Goal: Transaction & Acquisition: Purchase product/service

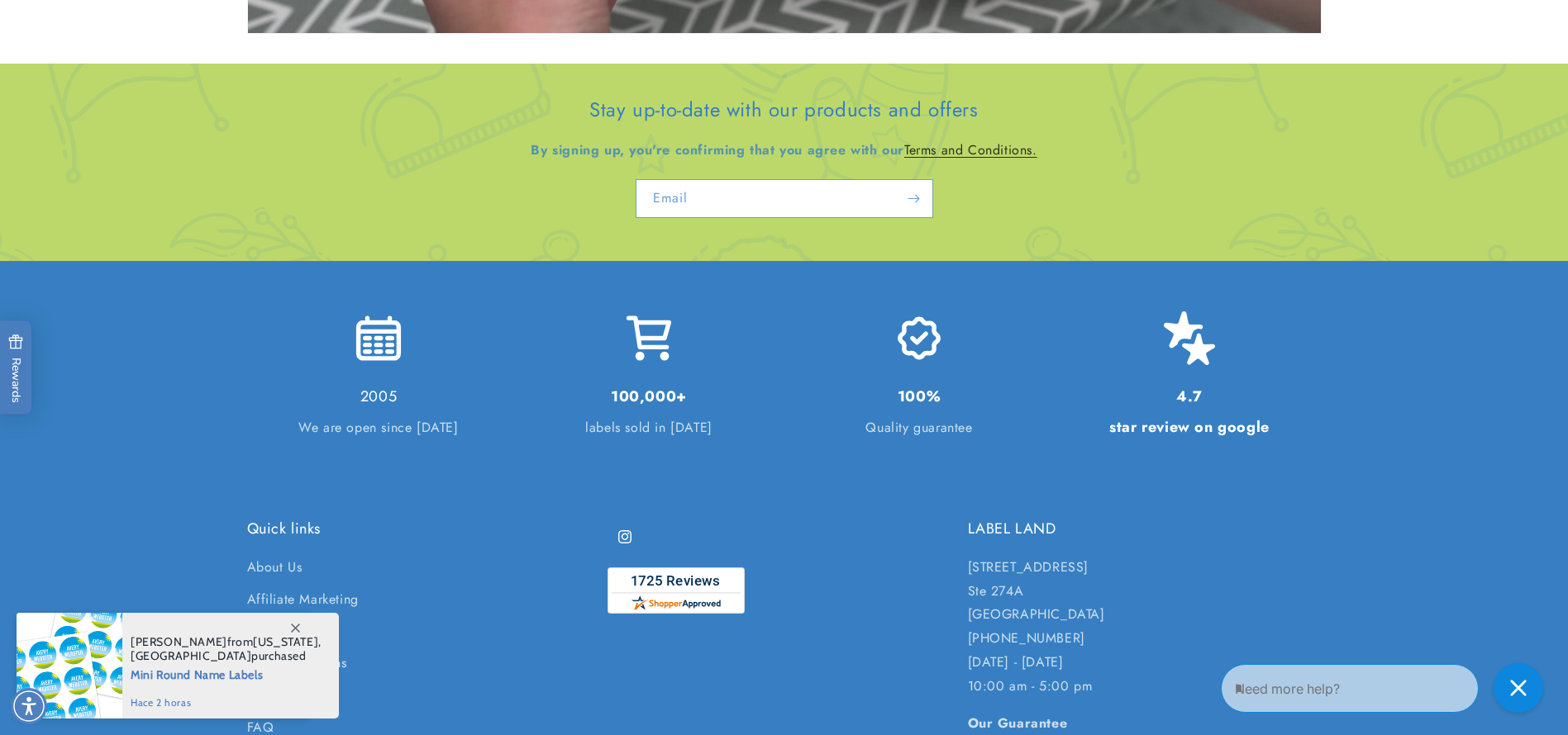
scroll to position [3977, 0]
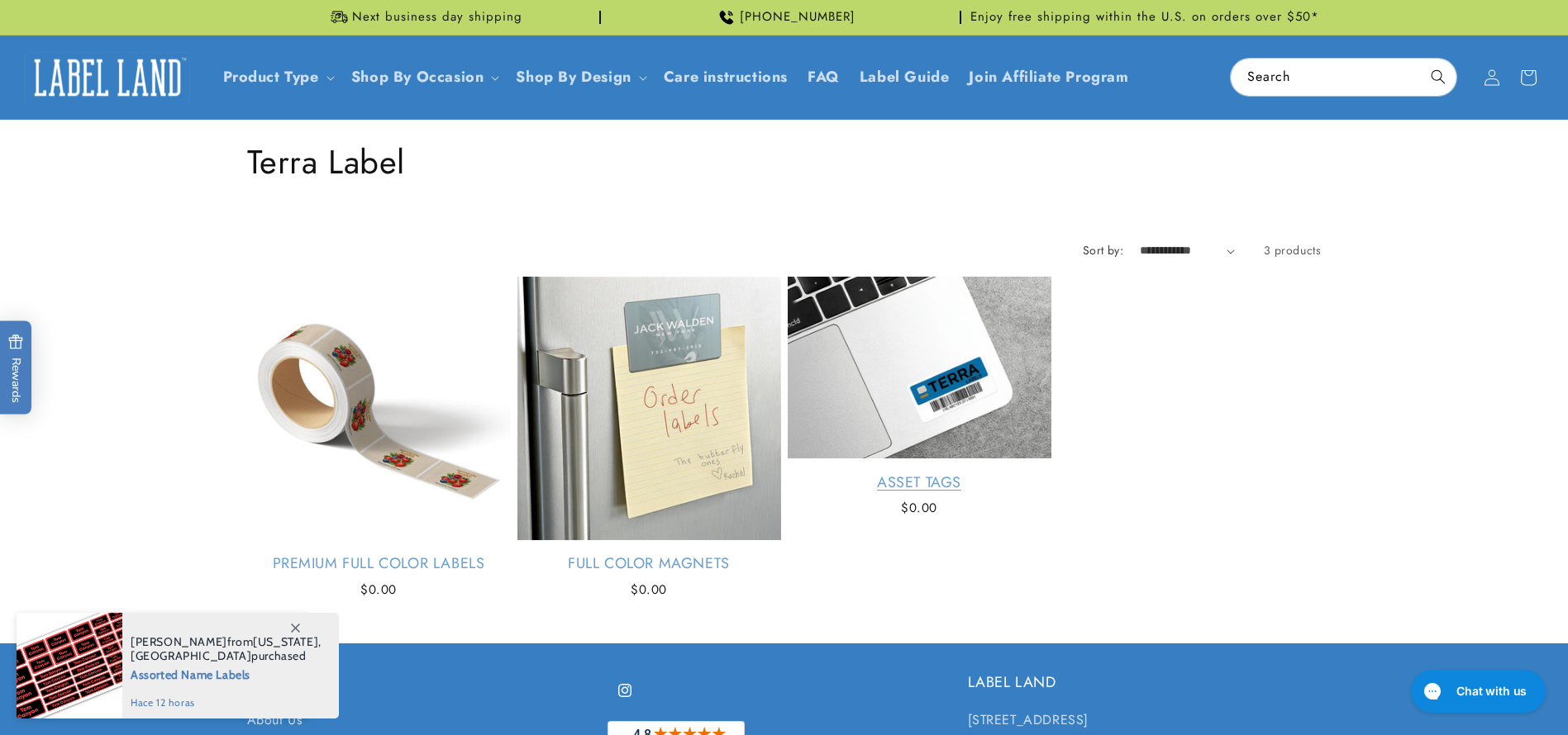
click at [866, 492] on link "Asset Tags" at bounding box center [919, 483] width 264 height 19
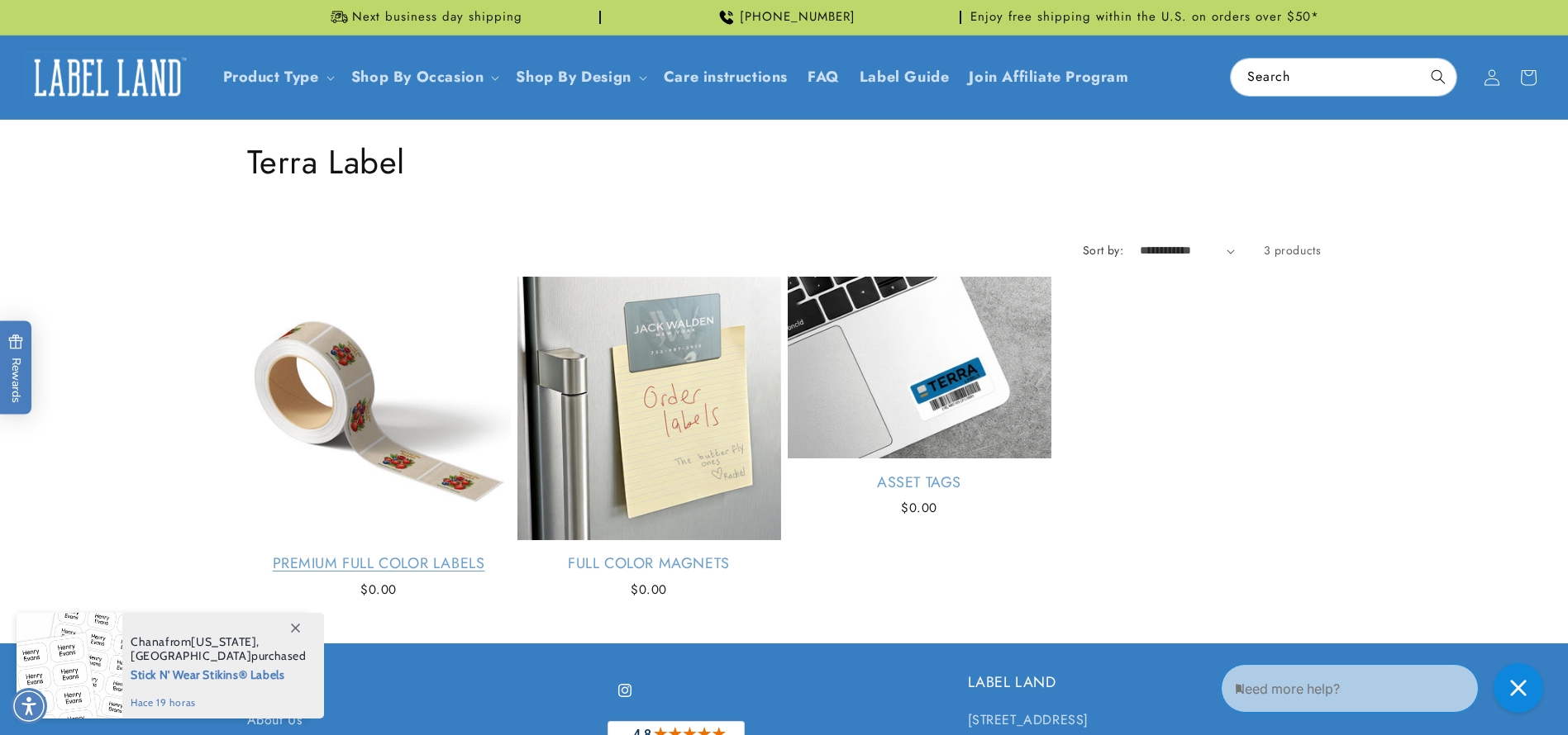
click at [332, 554] on link "Premium Full Color Labels" at bounding box center [378, 563] width 264 height 19
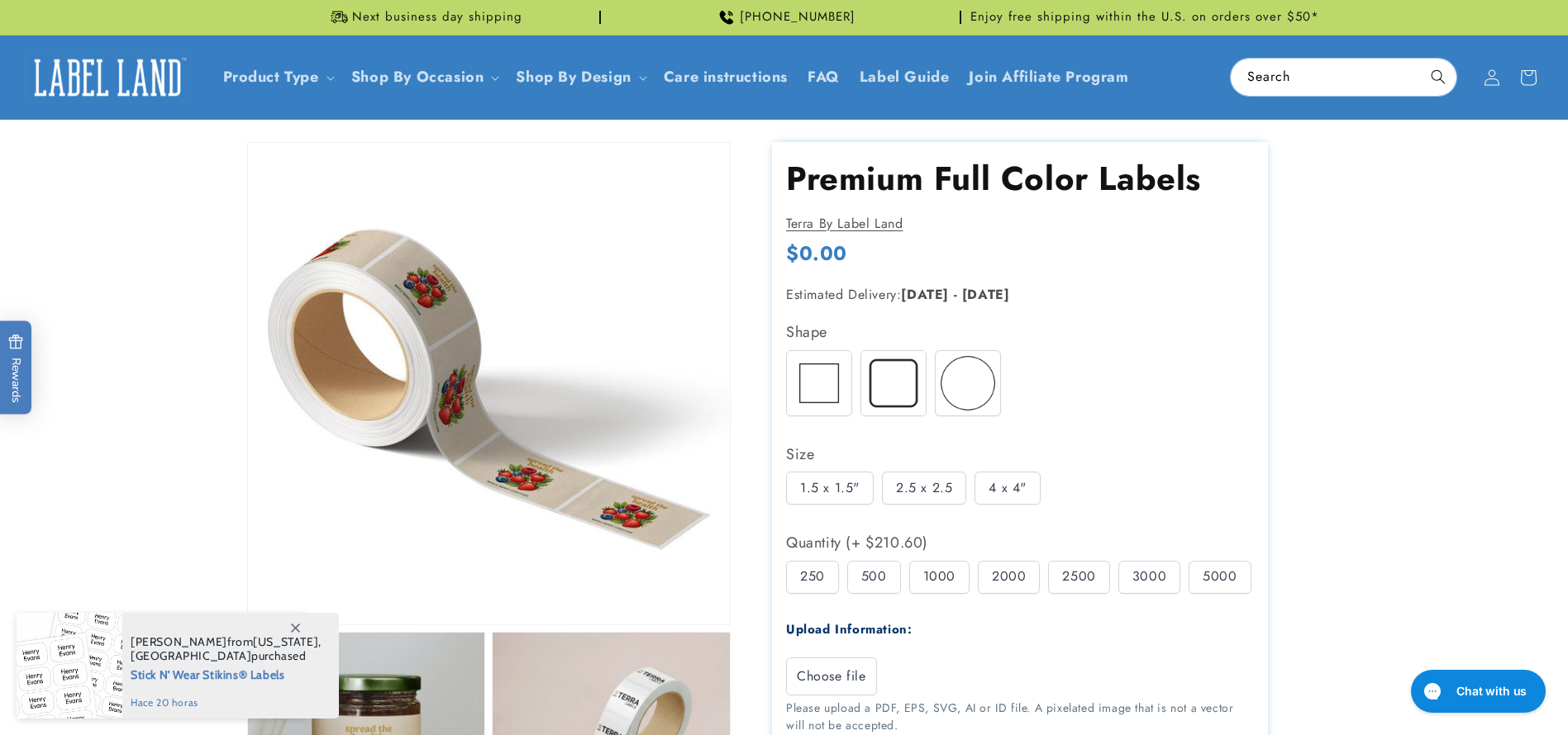
click at [910, 381] on img at bounding box center [894, 384] width 65 height 65
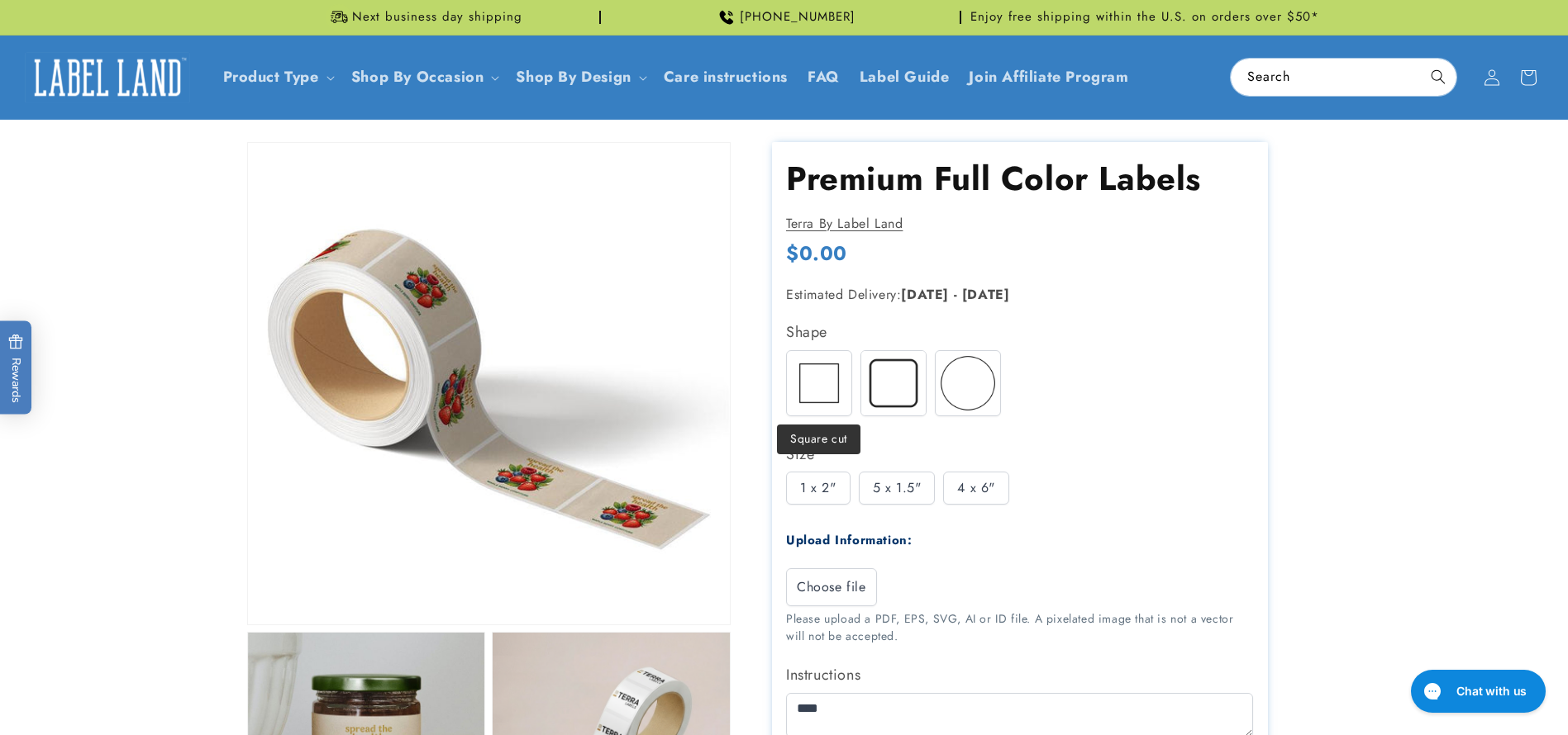
click at [827, 379] on img at bounding box center [819, 384] width 65 height 65
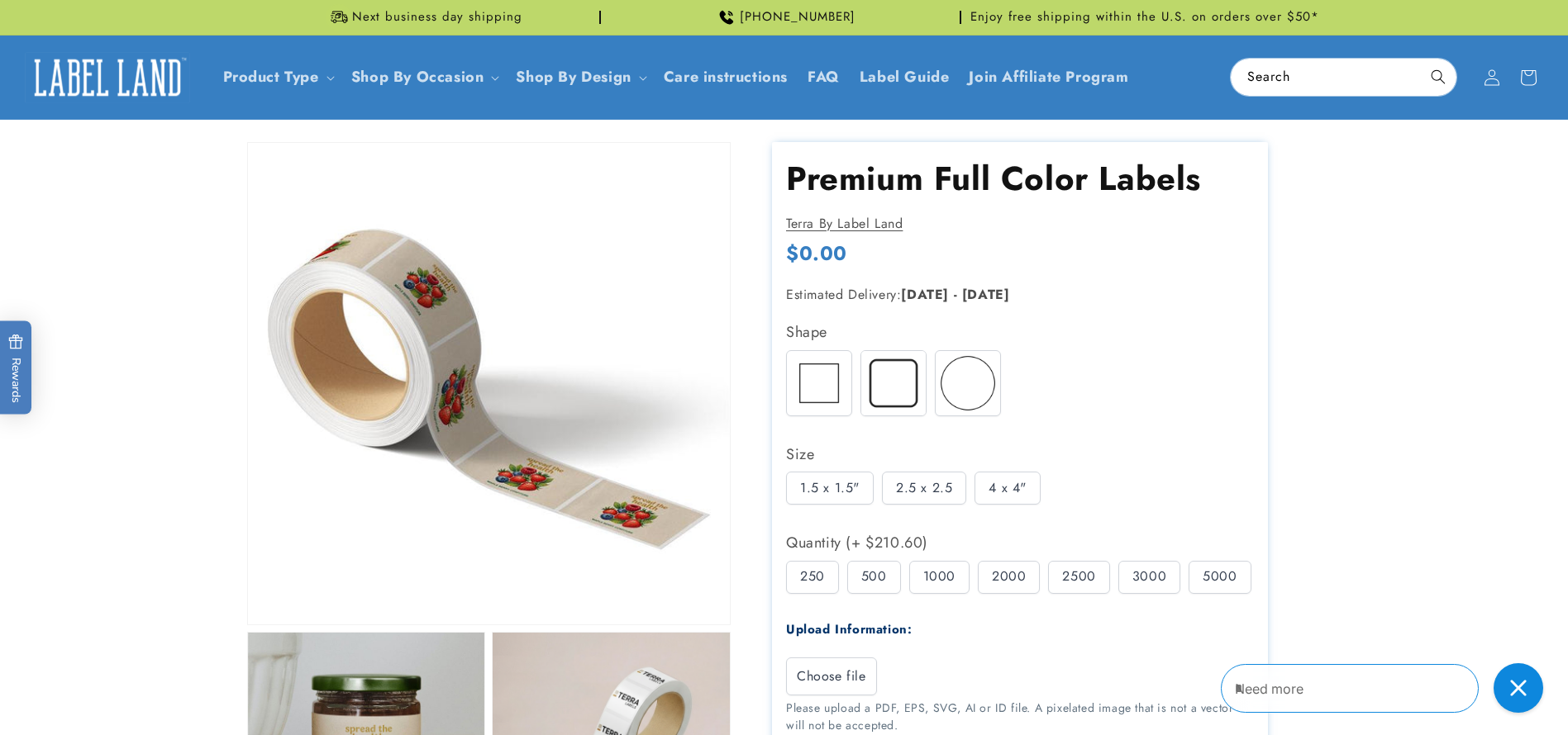
click at [903, 497] on div "2.5 x 2.5" at bounding box center [923, 488] width 84 height 33
click at [870, 593] on div "500" at bounding box center [874, 578] width 54 height 33
click at [964, 579] on div "1000" at bounding box center [939, 578] width 60 height 33
drag, startPoint x: 845, startPoint y: 257, endPoint x: 738, endPoint y: 255, distance: 107.0
click at [738, 255] on div "Premium Full Color Labels Premium Full Color Labels Terra By Label Land Regular…" at bounding box center [1026, 584] width 591 height 885
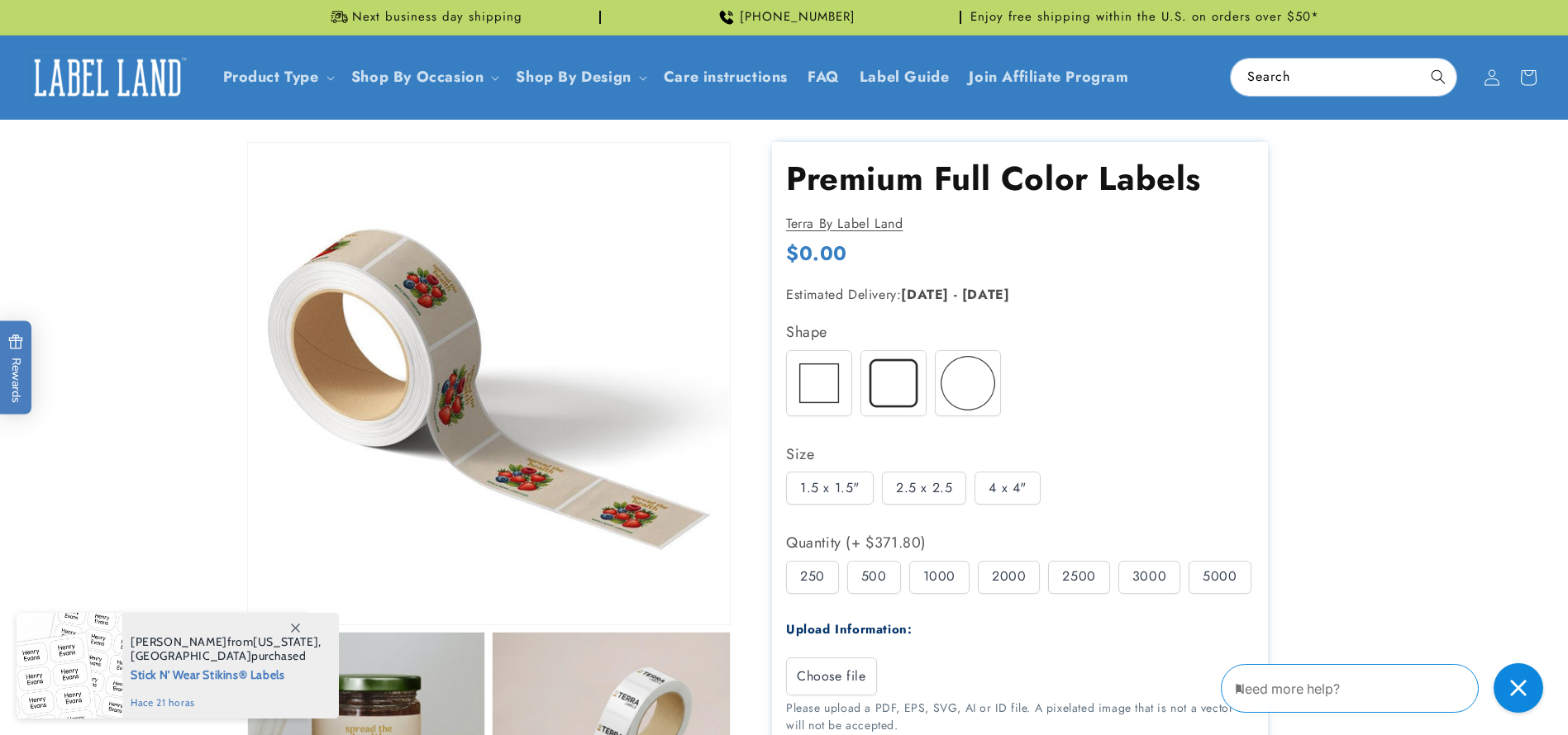
click at [889, 270] on div "Regular price $0.00 Regular price Sale price $0.00 Unit price / per Sale Sold o…" at bounding box center [1019, 255] width 467 height 31
click at [818, 252] on span "$0.00" at bounding box center [817, 253] width 61 height 26
click at [1091, 312] on div "Estimated Delivery: Sep 23 - Sep 29" at bounding box center [993, 295] width 414 height 41
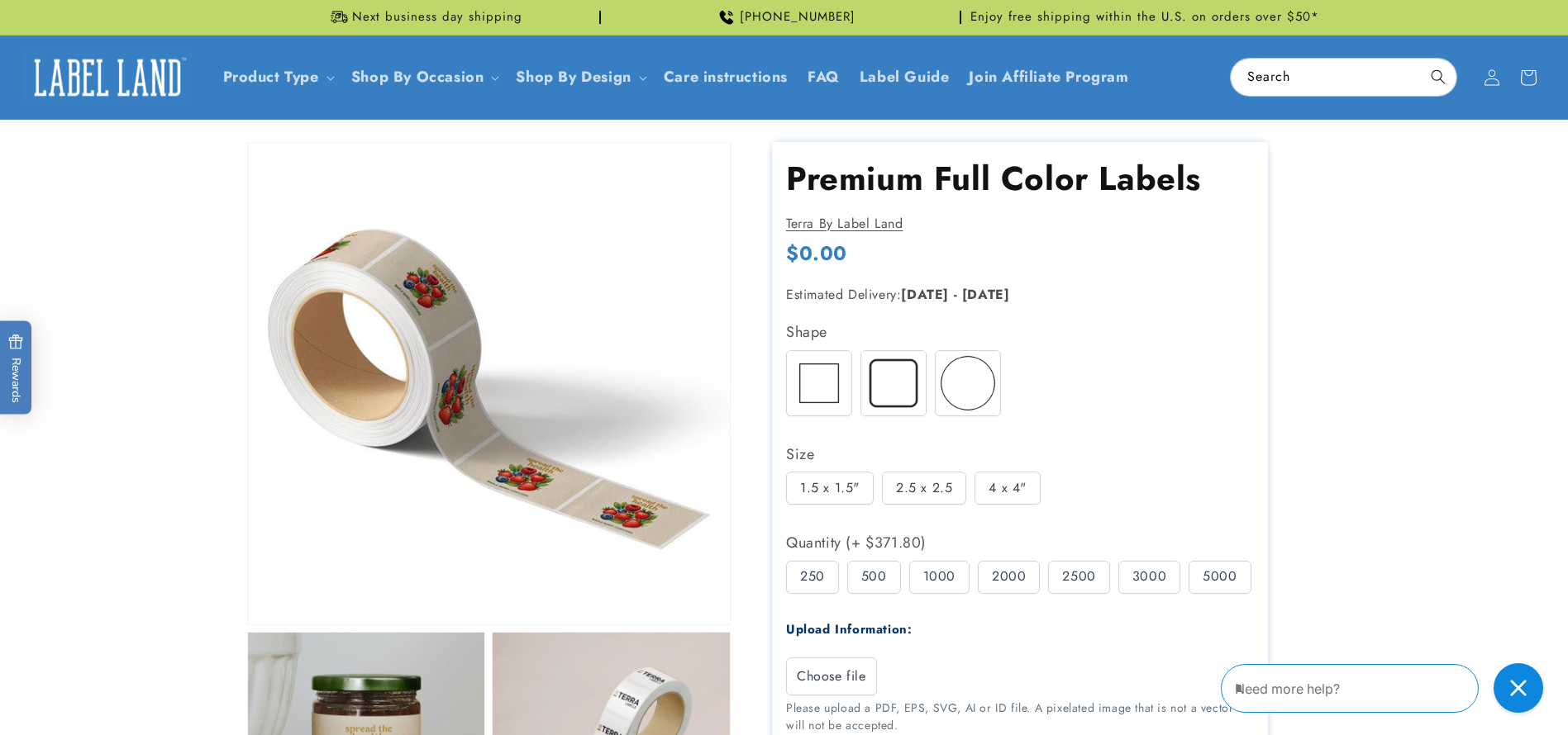
click at [994, 392] on img at bounding box center [968, 384] width 65 height 65
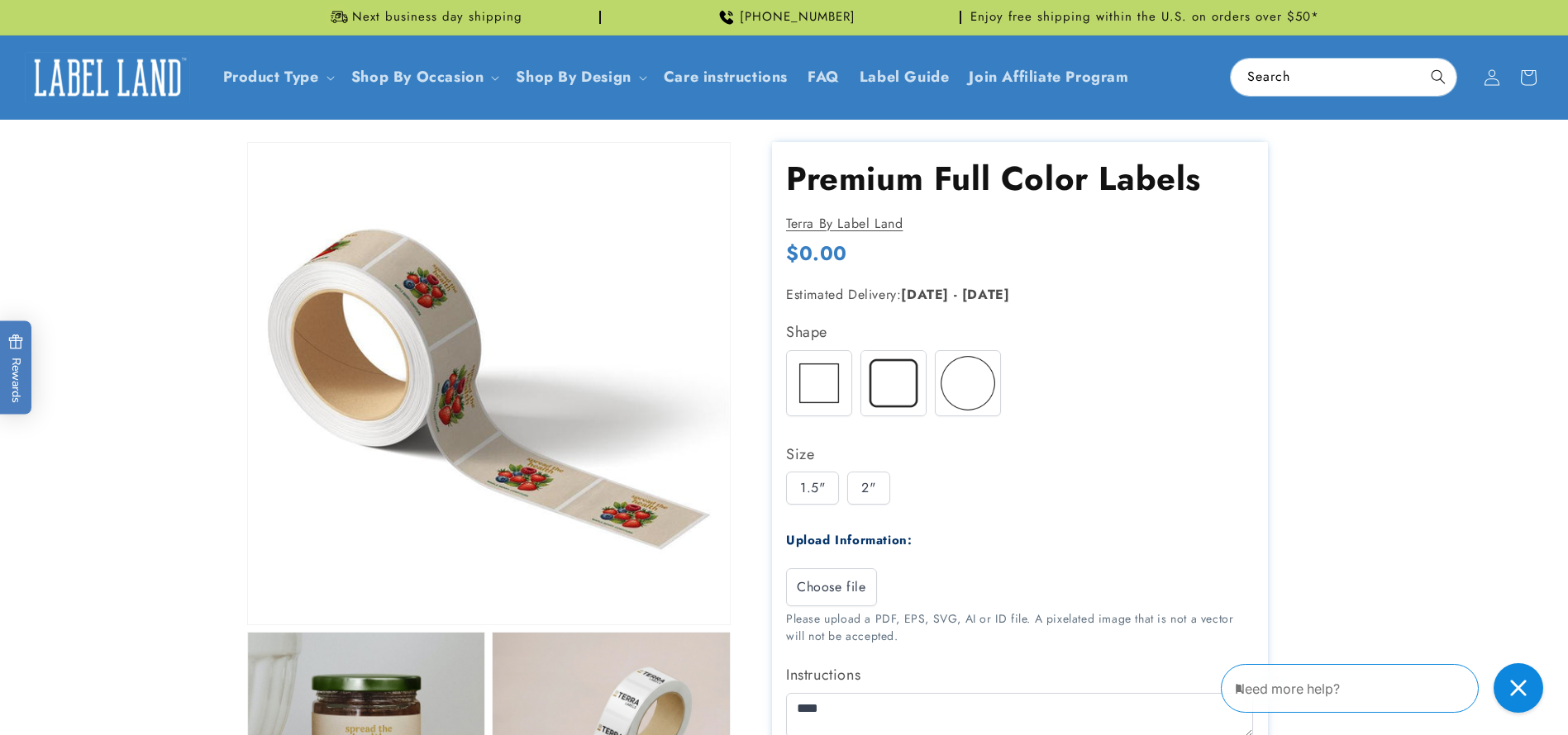
click at [903, 374] on img at bounding box center [894, 384] width 65 height 65
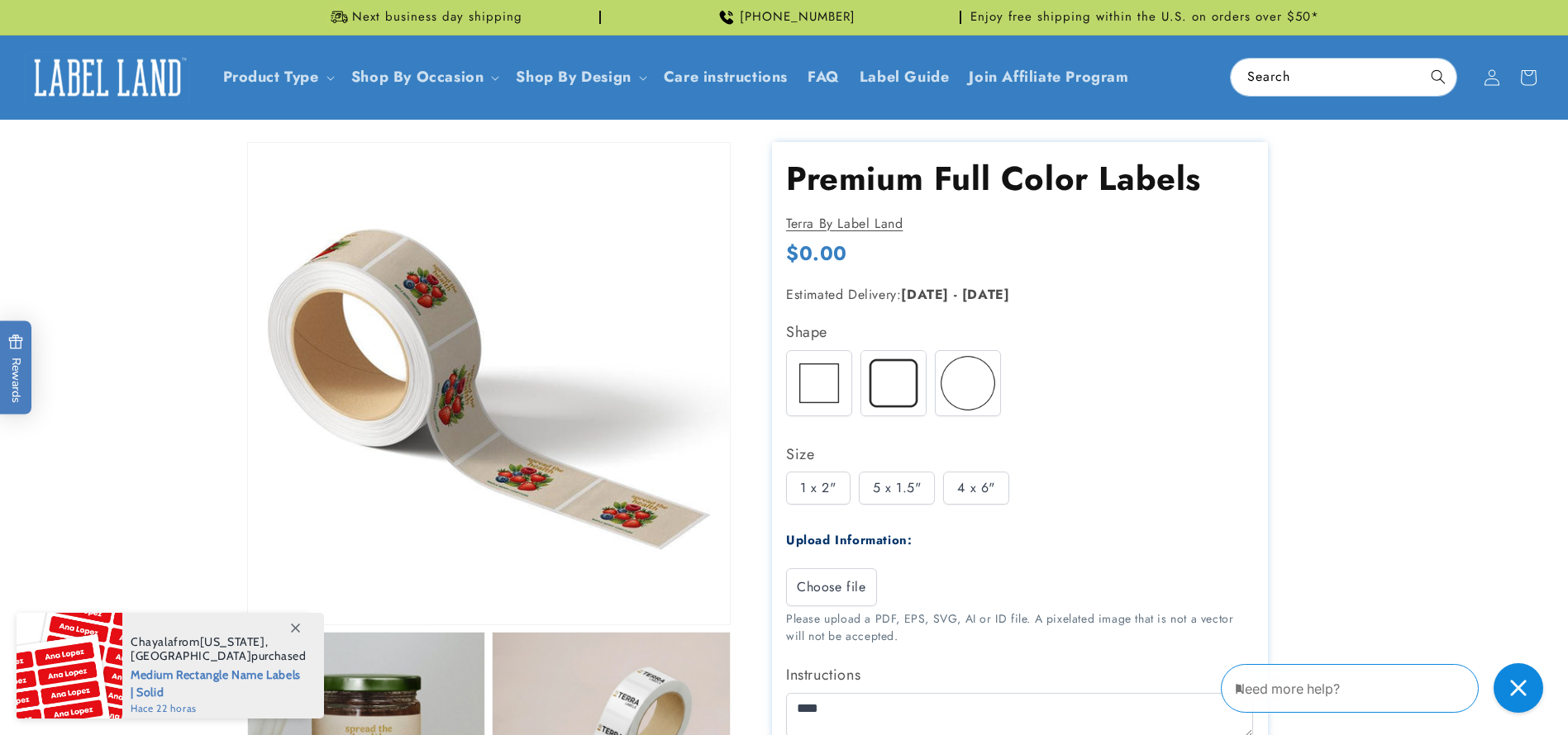
drag, startPoint x: 845, startPoint y: 250, endPoint x: 752, endPoint y: 251, distance: 93.0
click at [752, 251] on div "Premium Full Color Labels Premium Full Color Labels Terra By Label Land Regular…" at bounding box center [1026, 546] width 591 height 808
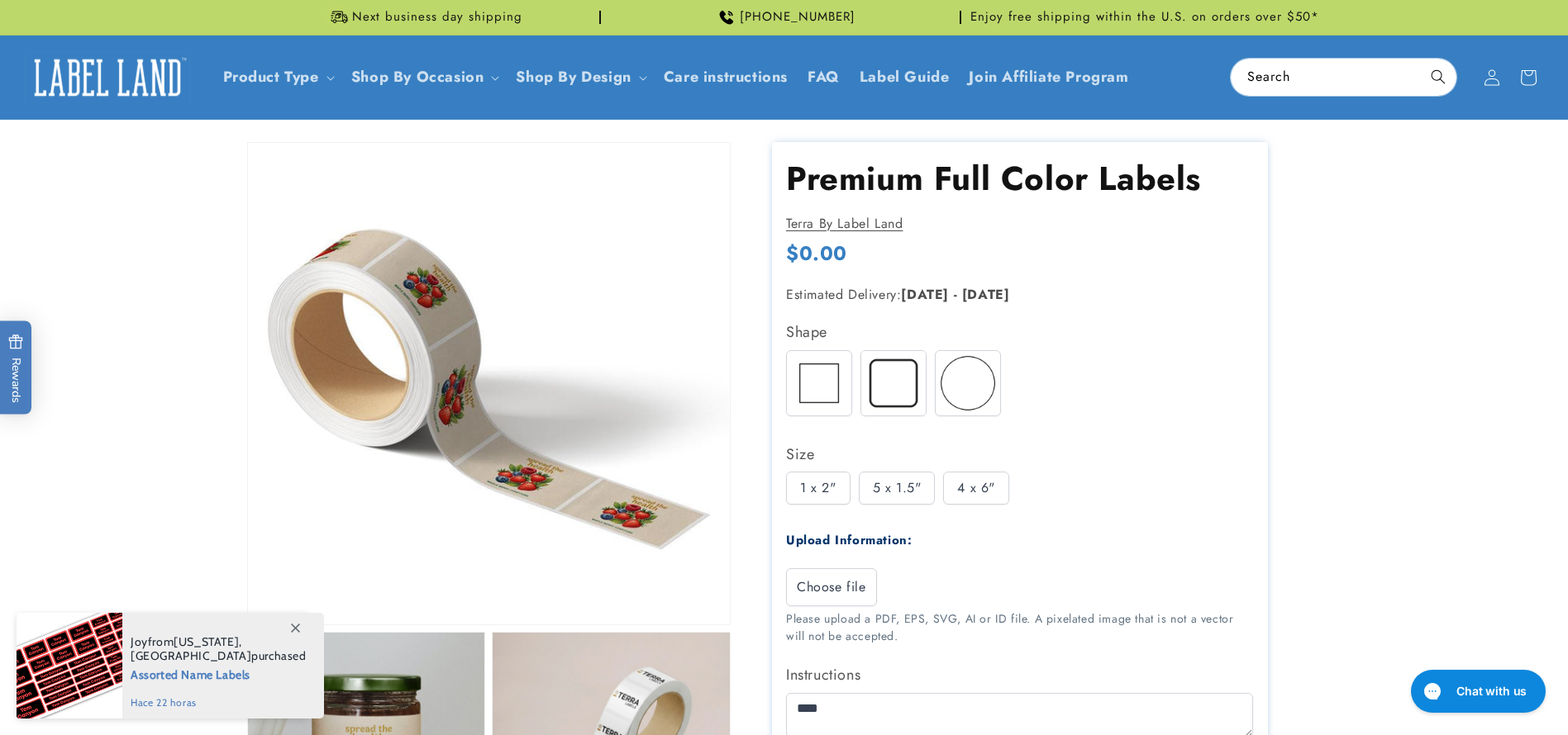
click at [968, 400] on img at bounding box center [968, 384] width 65 height 65
click at [870, 488] on div "2"" at bounding box center [869, 488] width 43 height 33
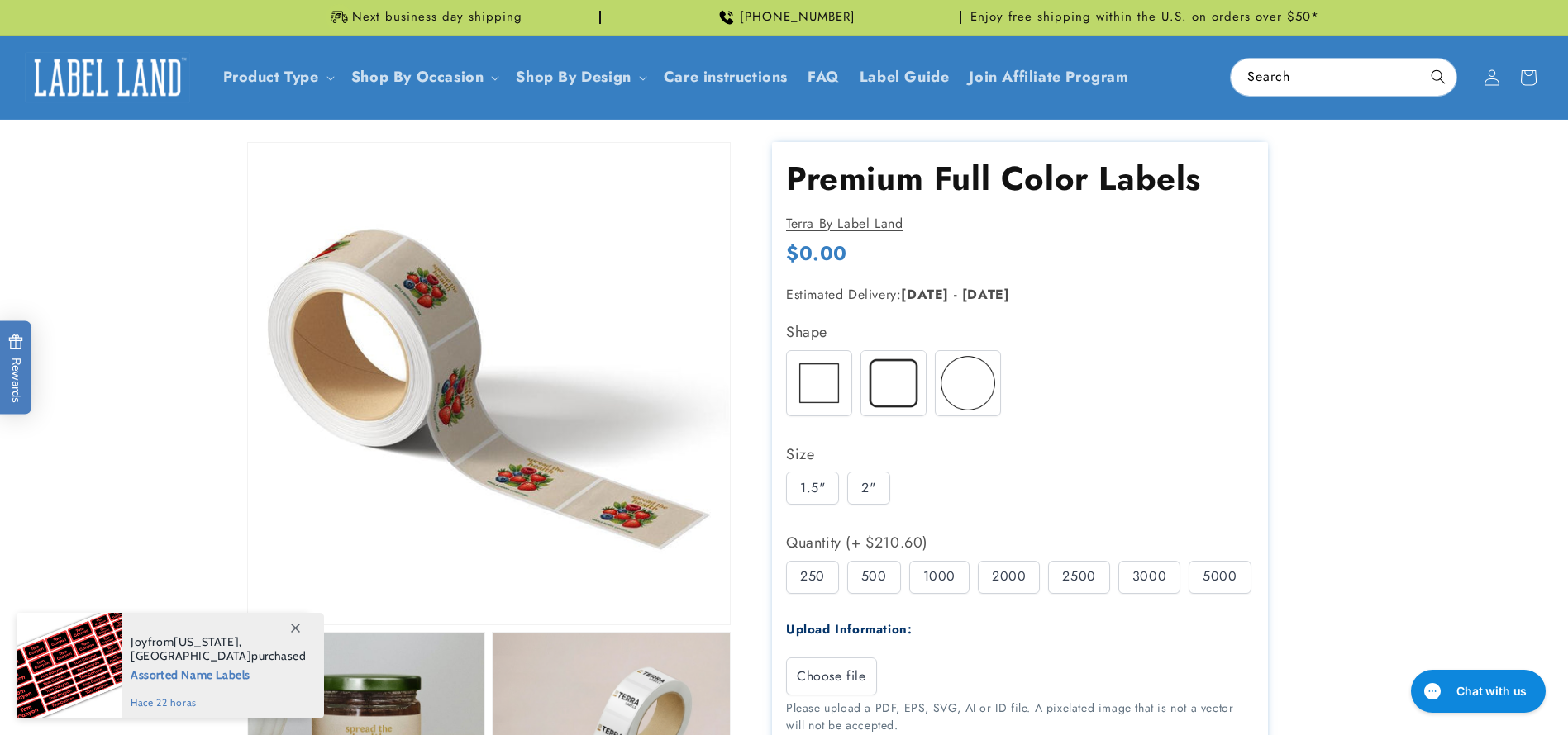
click at [876, 581] on div "500" at bounding box center [874, 578] width 54 height 33
click at [972, 580] on div "250 500 1000 2000 2500" at bounding box center [1024, 582] width 475 height 42
click at [955, 579] on div "1000" at bounding box center [939, 578] width 60 height 33
click at [910, 386] on img at bounding box center [894, 384] width 65 height 65
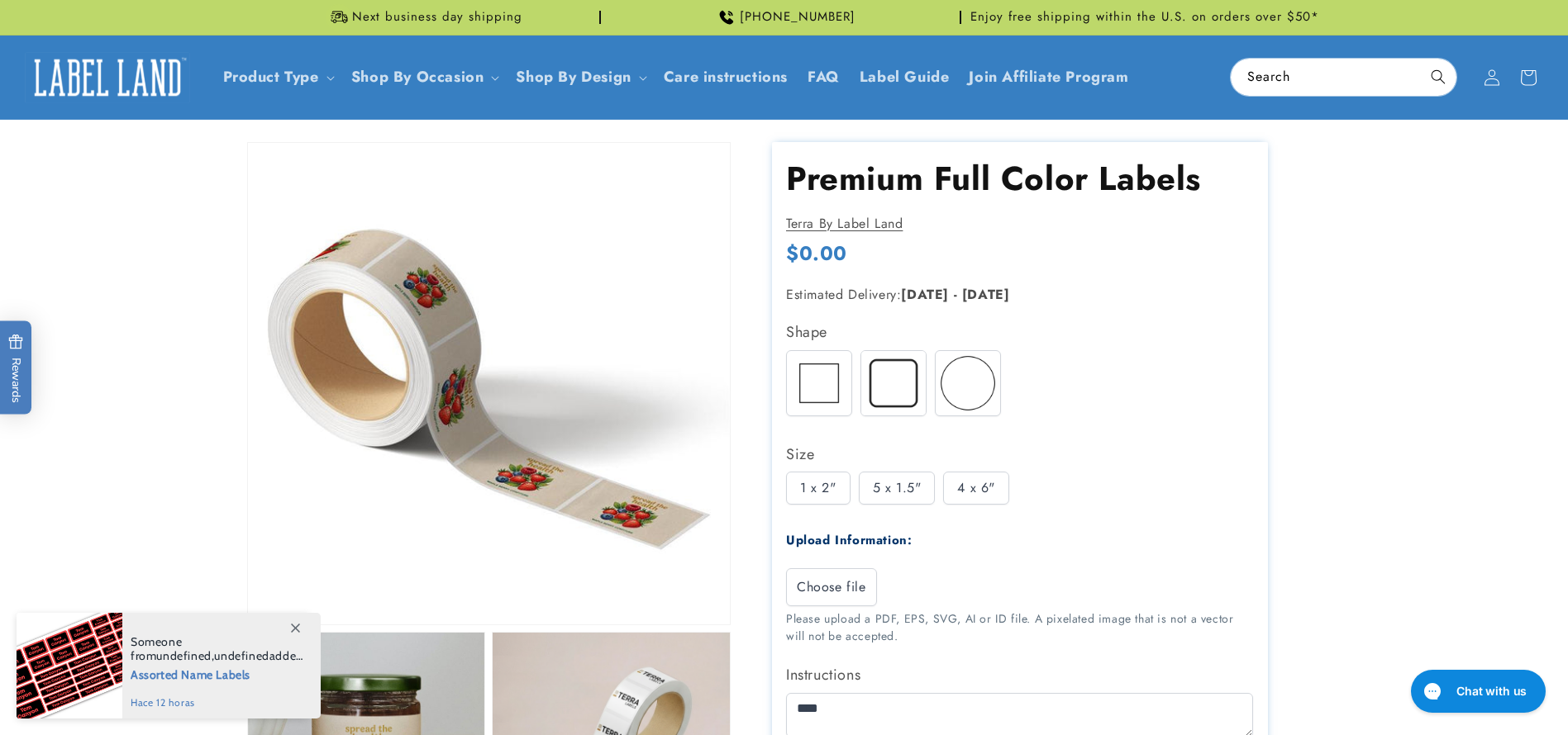
click at [895, 488] on div "5 x 1.5"" at bounding box center [896, 488] width 77 height 33
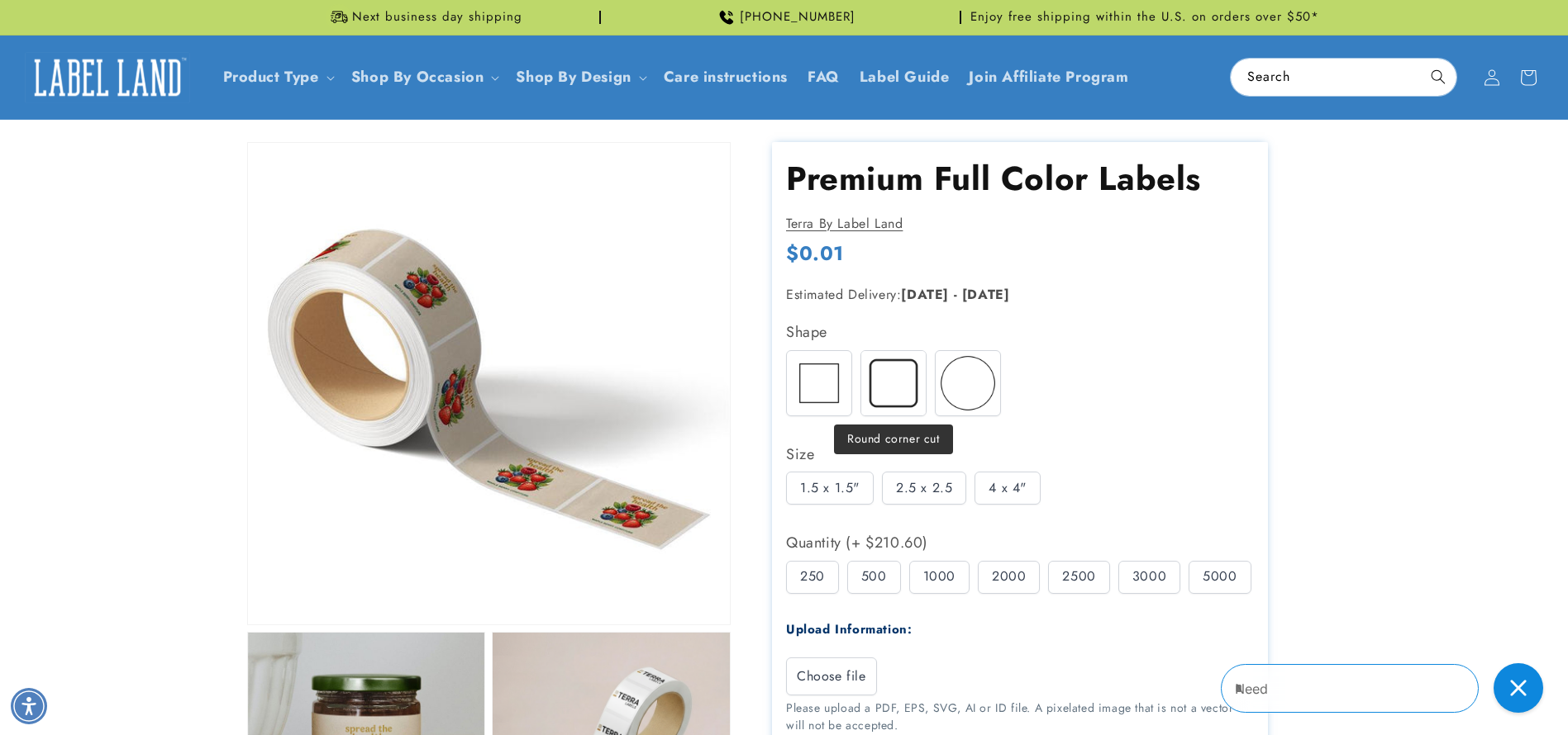
click at [895, 406] on img at bounding box center [894, 384] width 65 height 65
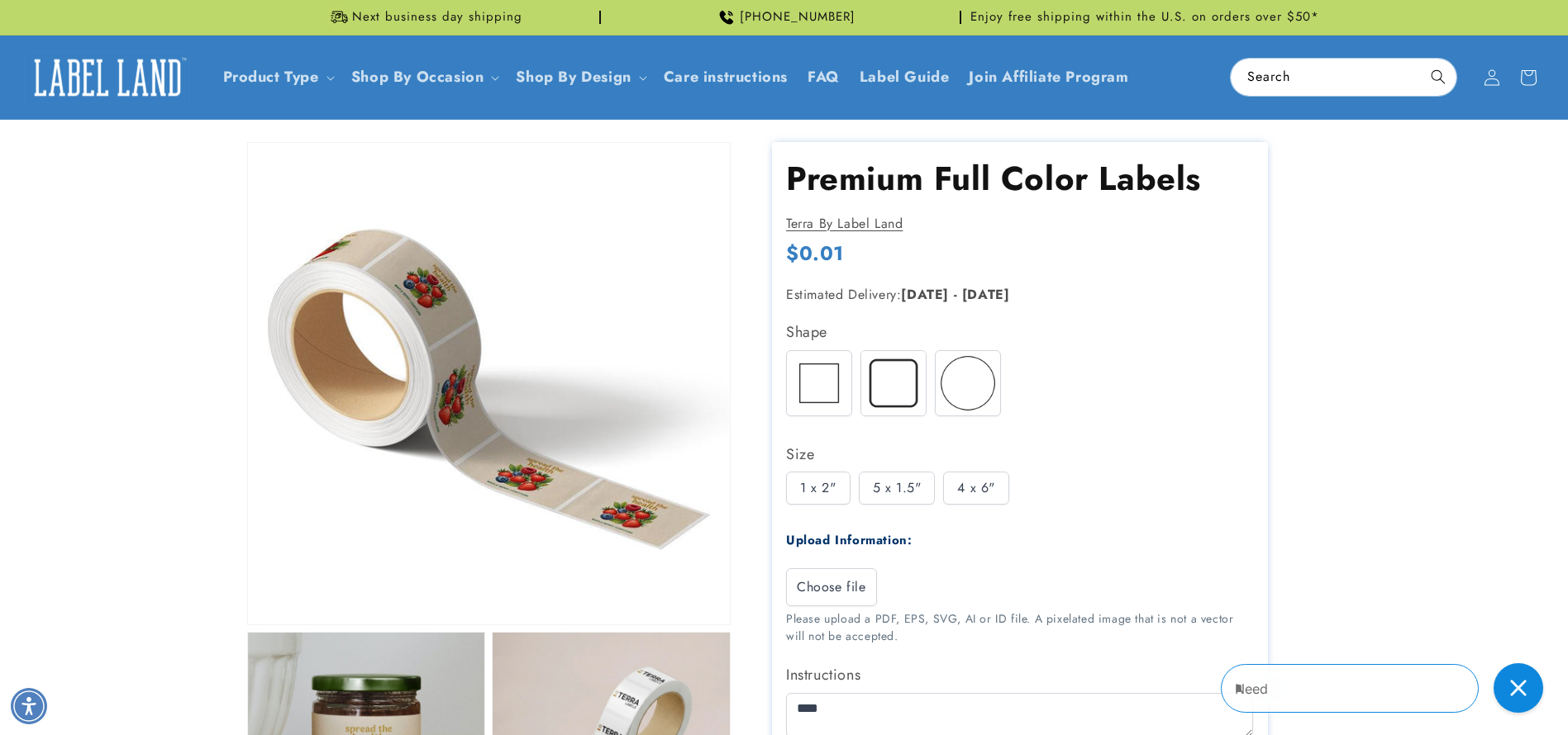
click at [895, 479] on div "5 x 1.5"" at bounding box center [896, 488] width 77 height 33
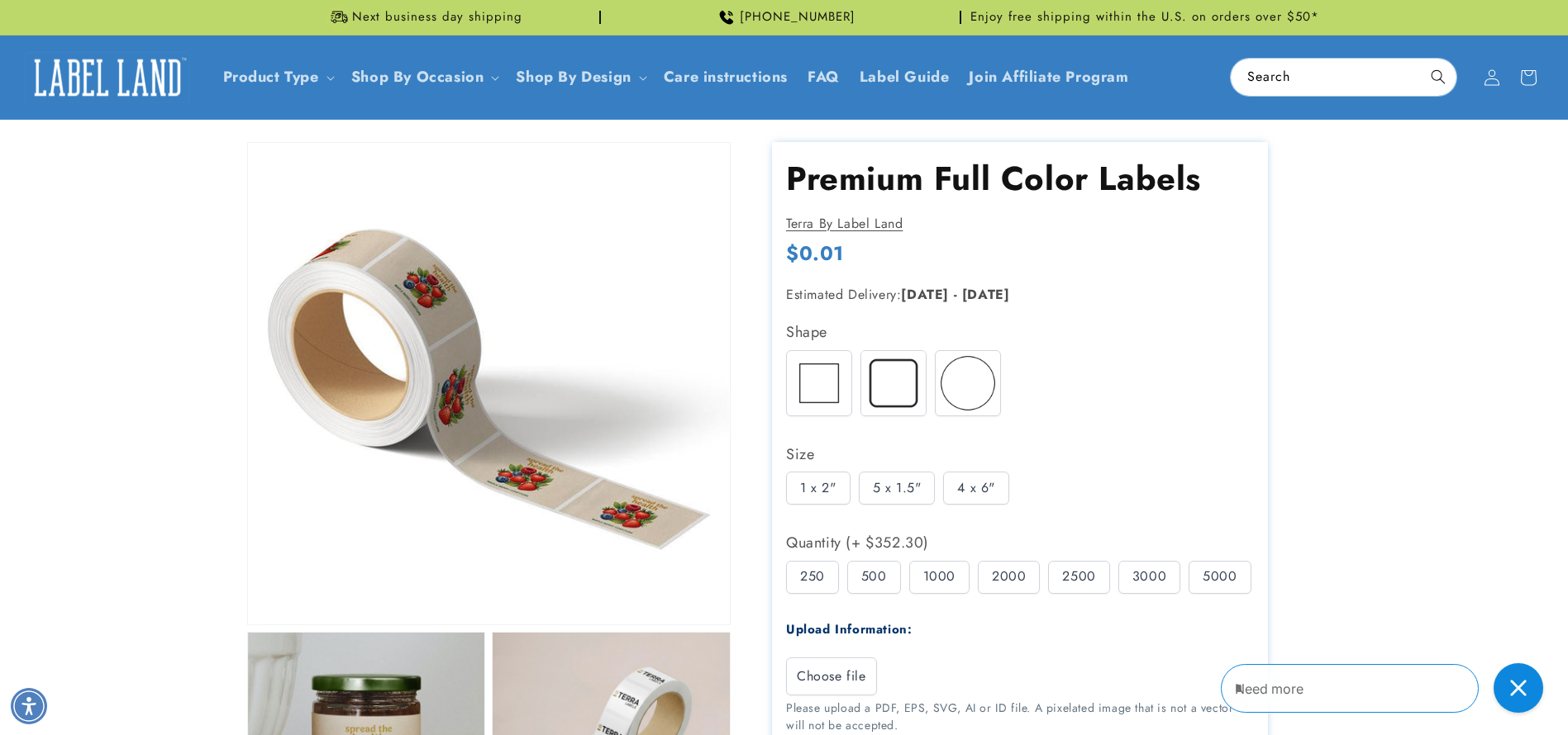
click at [957, 483] on div "4 x 6"" at bounding box center [975, 488] width 66 height 33
click at [933, 561] on div "1000" at bounding box center [939, 578] width 60 height 33
click at [926, 582] on div "1000" at bounding box center [939, 578] width 60 height 33
click at [941, 370] on img at bounding box center [968, 384] width 65 height 65
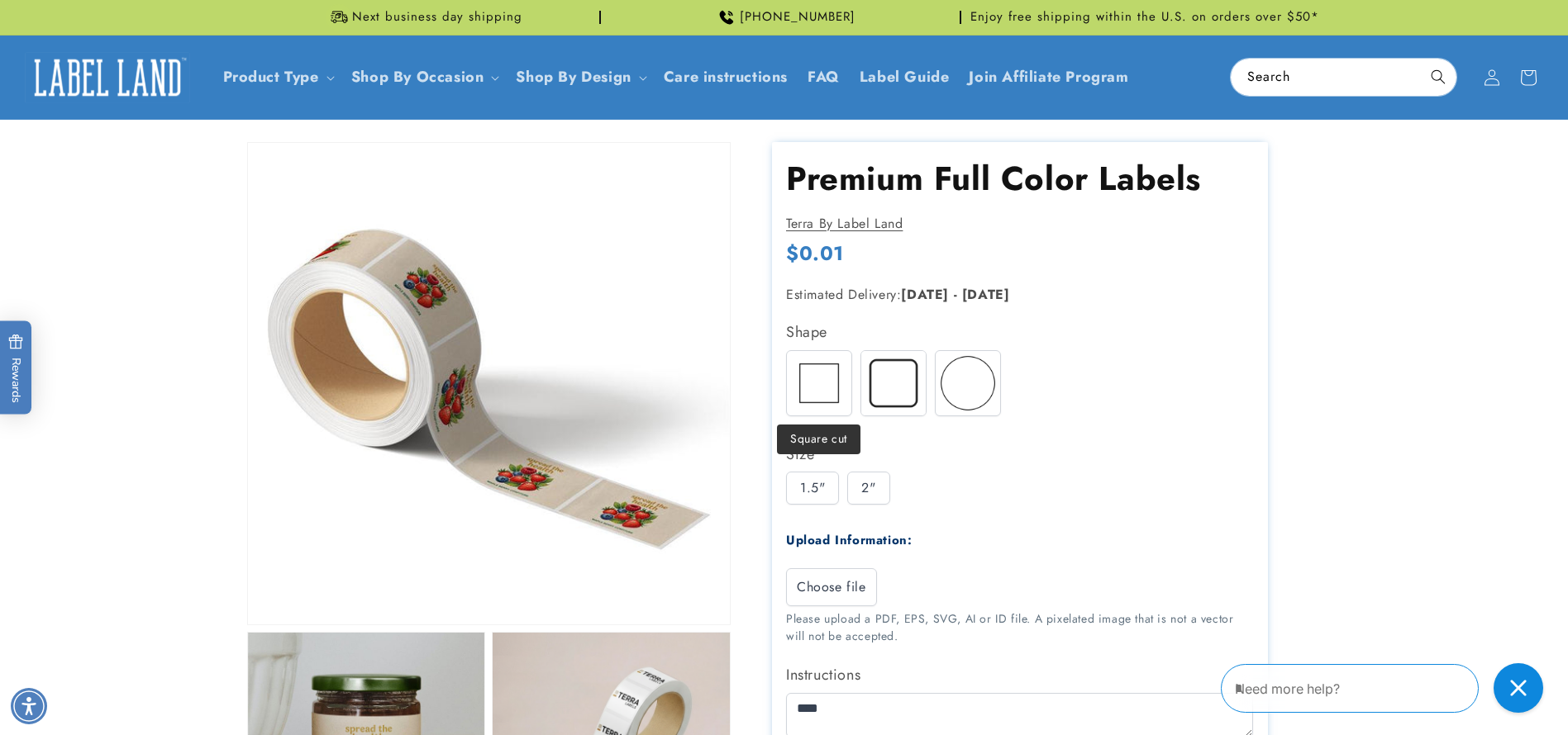
click at [811, 376] on img at bounding box center [819, 384] width 65 height 65
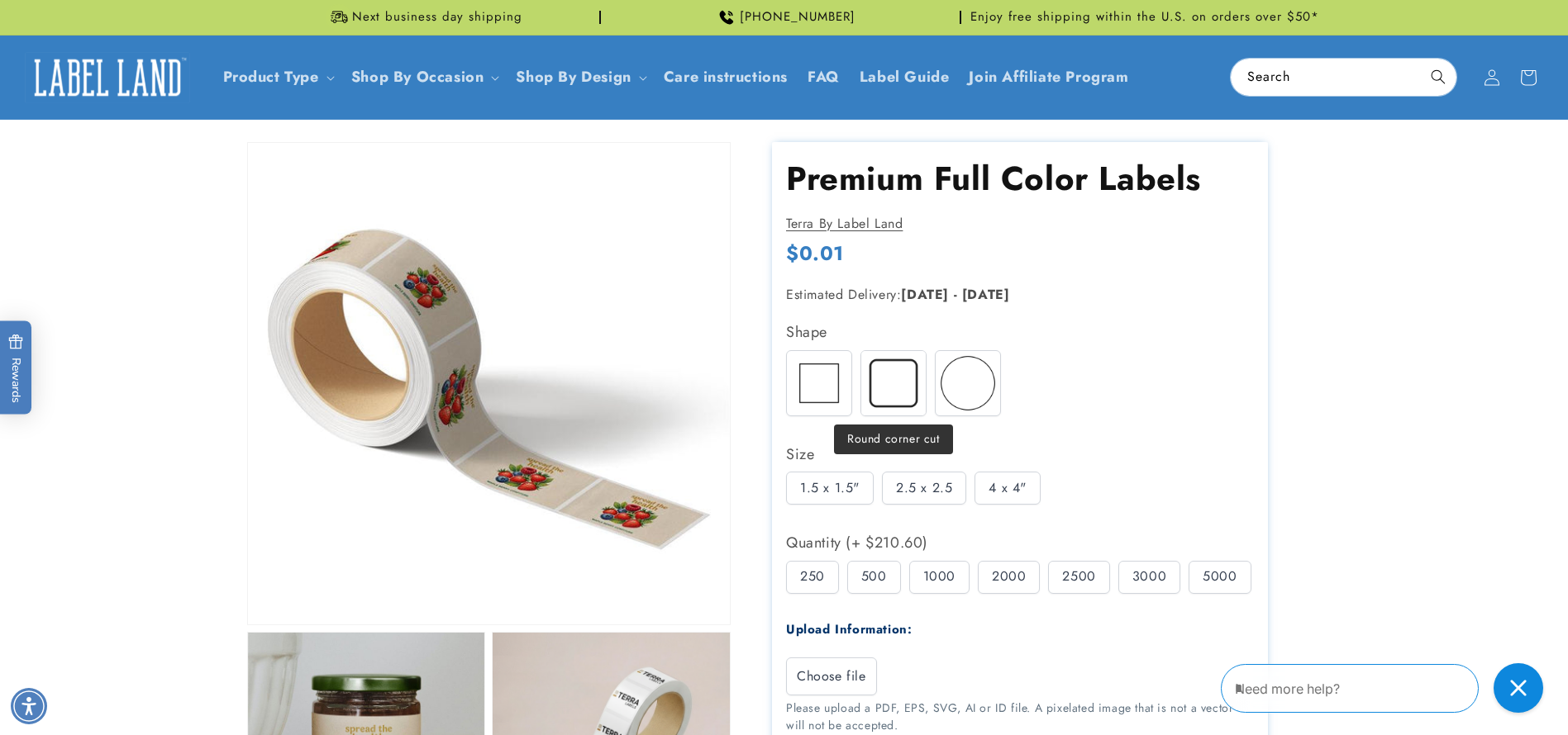
click at [920, 377] on img at bounding box center [894, 384] width 65 height 65
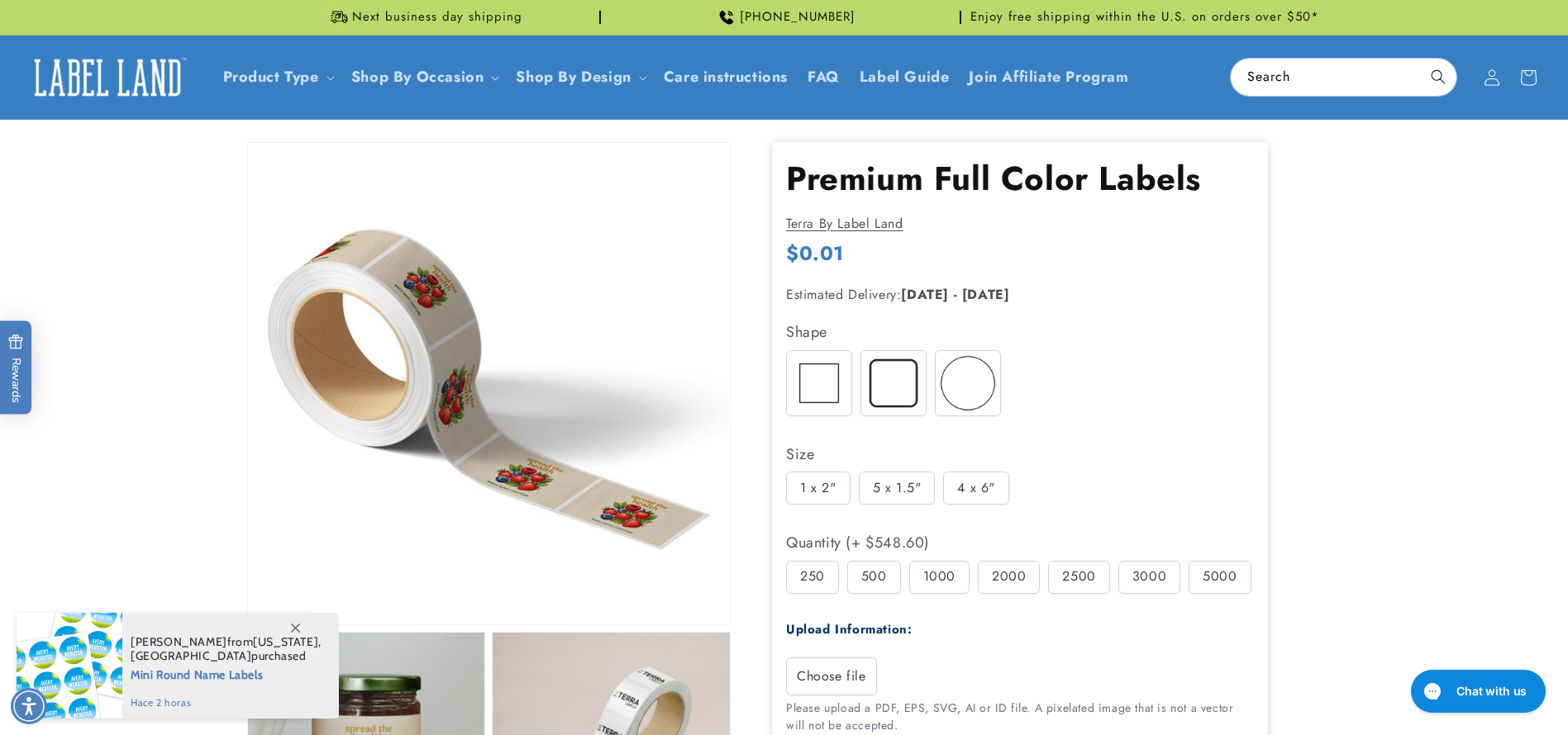
click at [823, 492] on div "1 x 2"" at bounding box center [819, 488] width 65 height 33
click at [969, 386] on img at bounding box center [968, 384] width 65 height 65
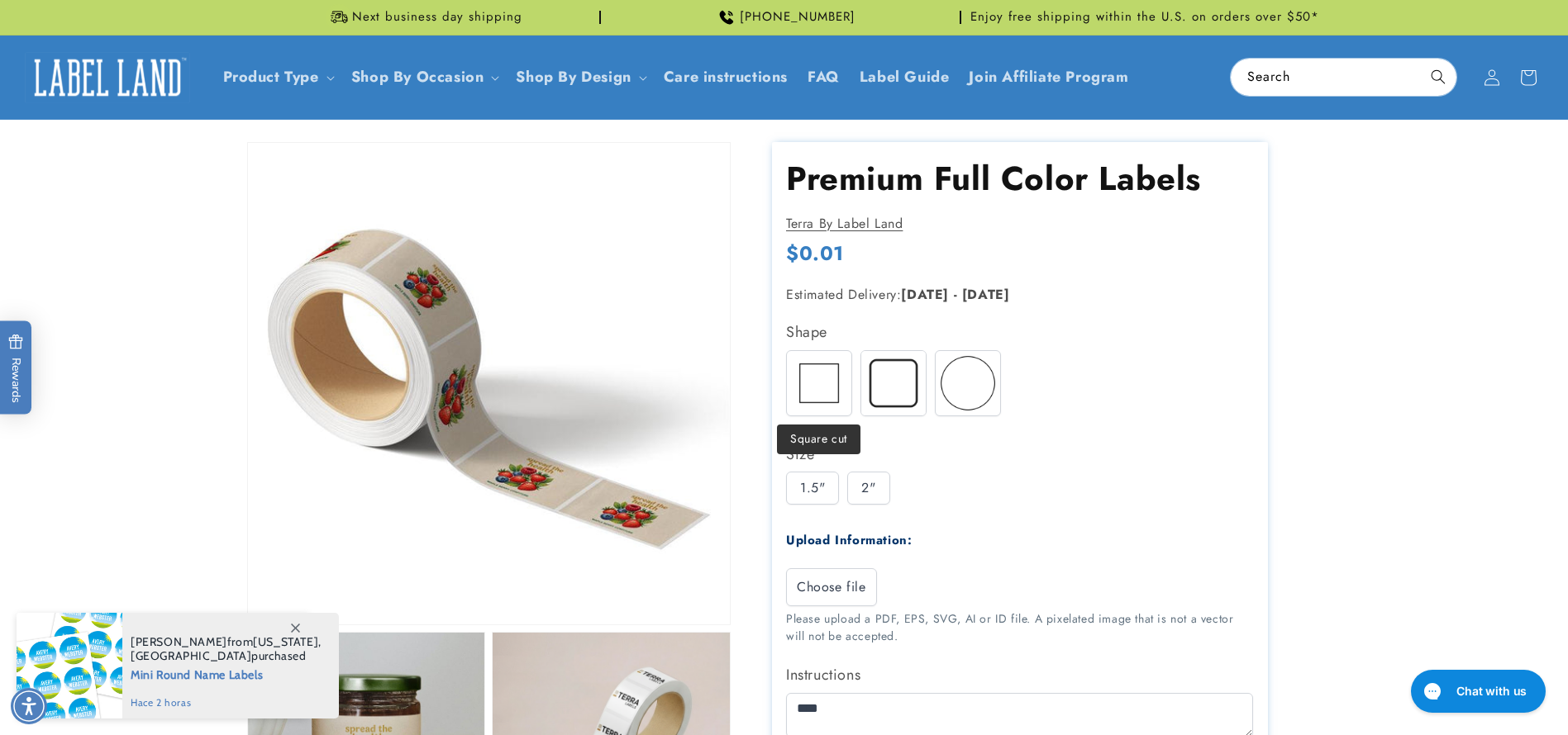
click at [819, 394] on img at bounding box center [819, 384] width 65 height 65
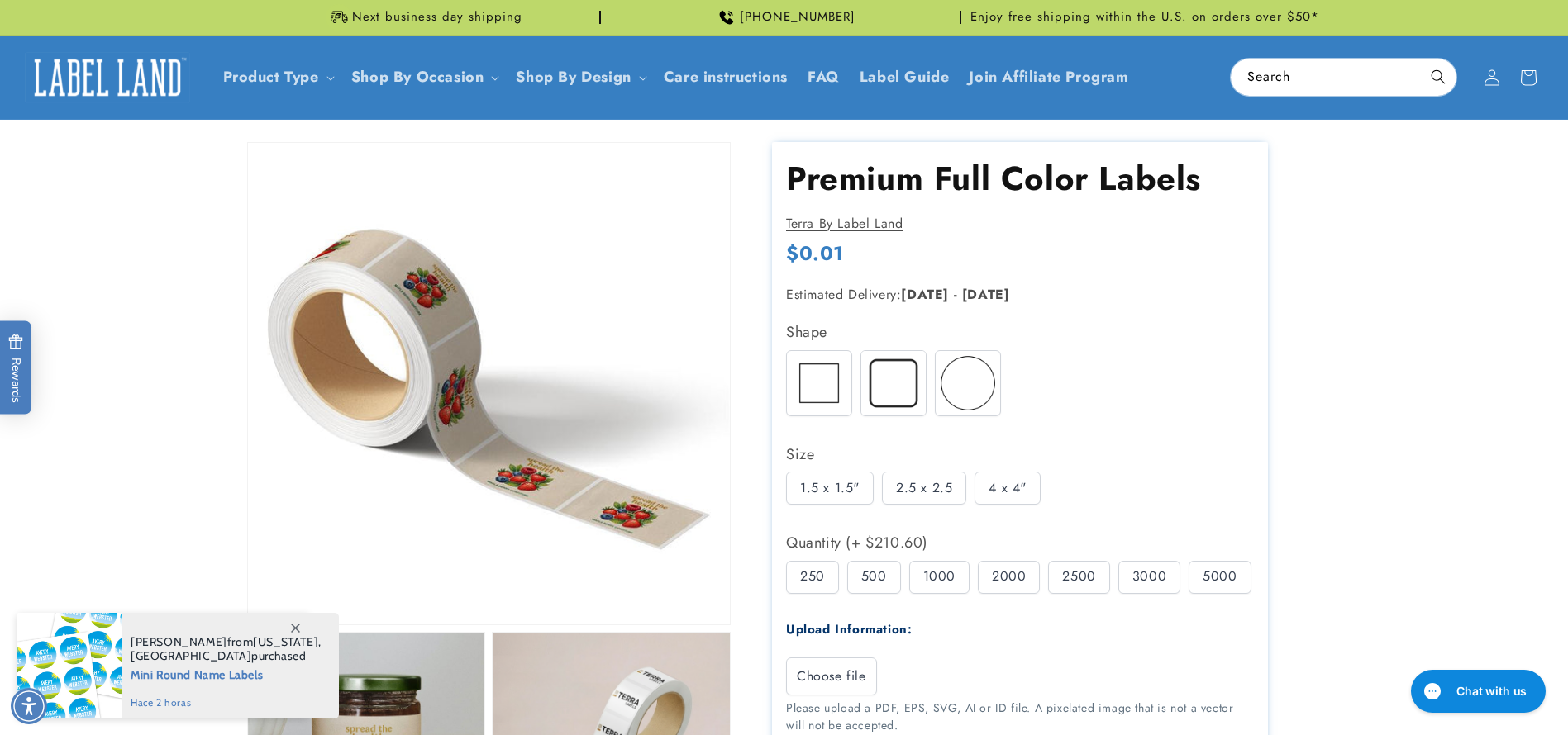
click at [931, 482] on div "2.5 x 2.5" at bounding box center [923, 488] width 84 height 33
click at [1003, 491] on div "4 x 4"" at bounding box center [1006, 488] width 66 height 33
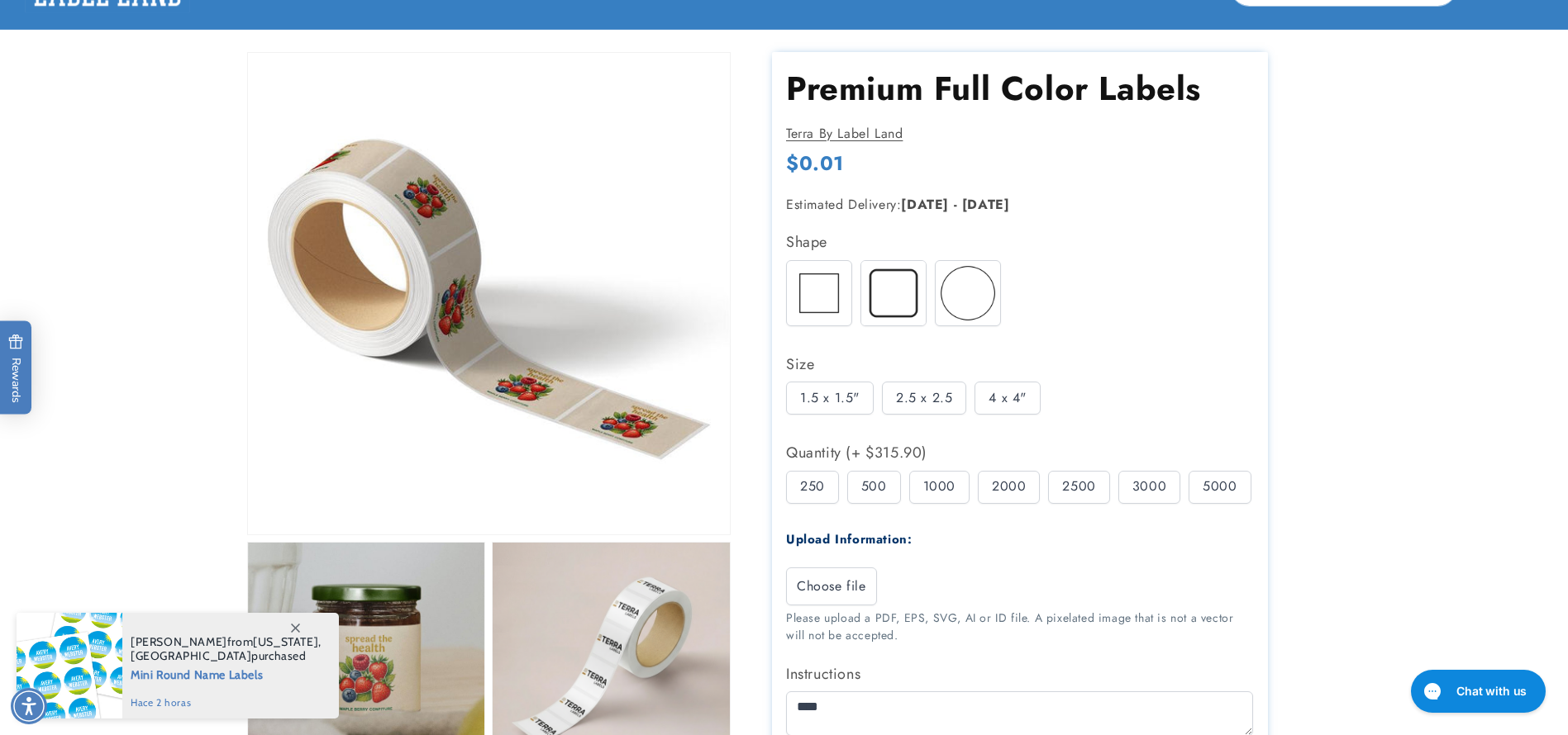
scroll to position [124, 0]
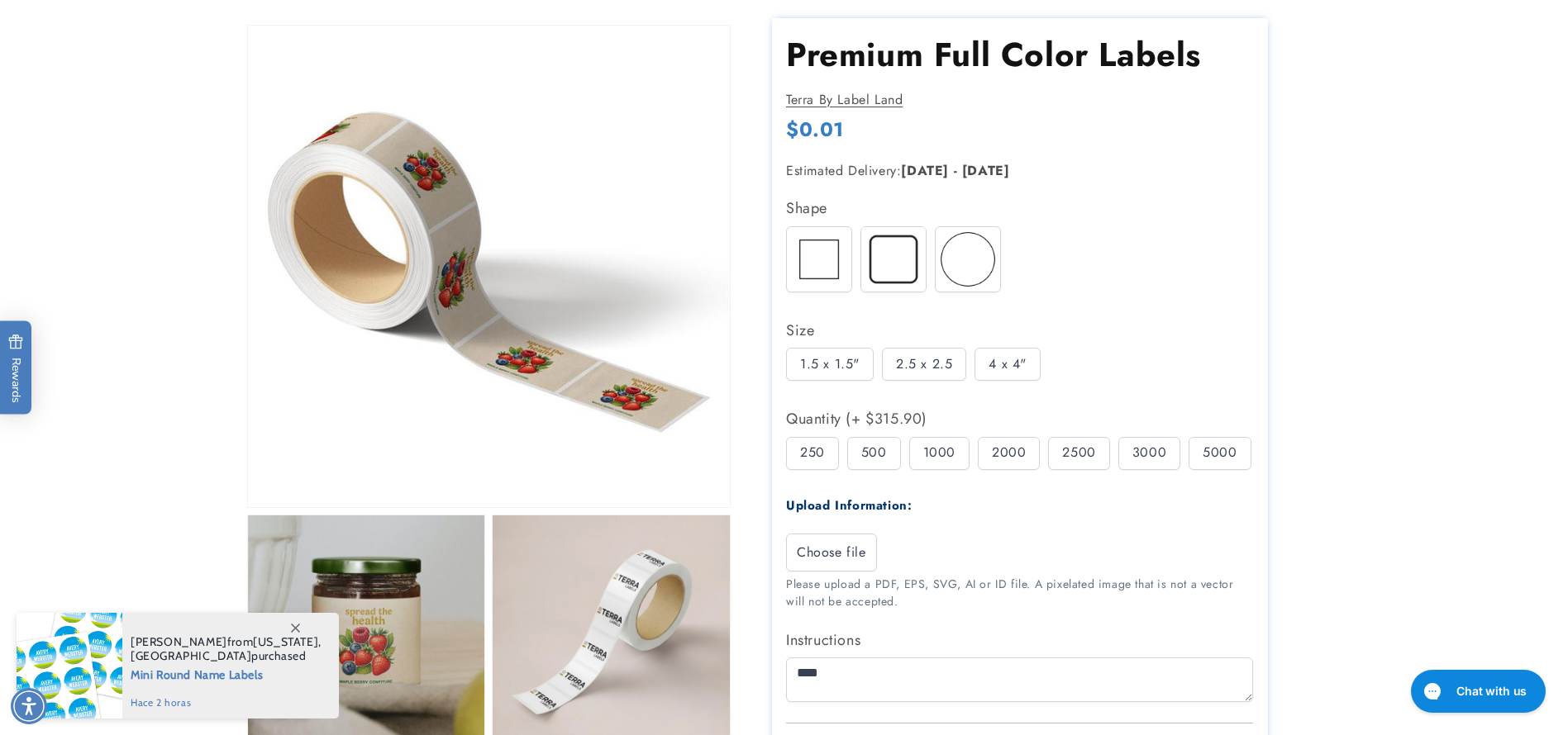
click at [857, 461] on div "500" at bounding box center [874, 454] width 54 height 33
click at [967, 458] on div "1000" at bounding box center [939, 454] width 60 height 33
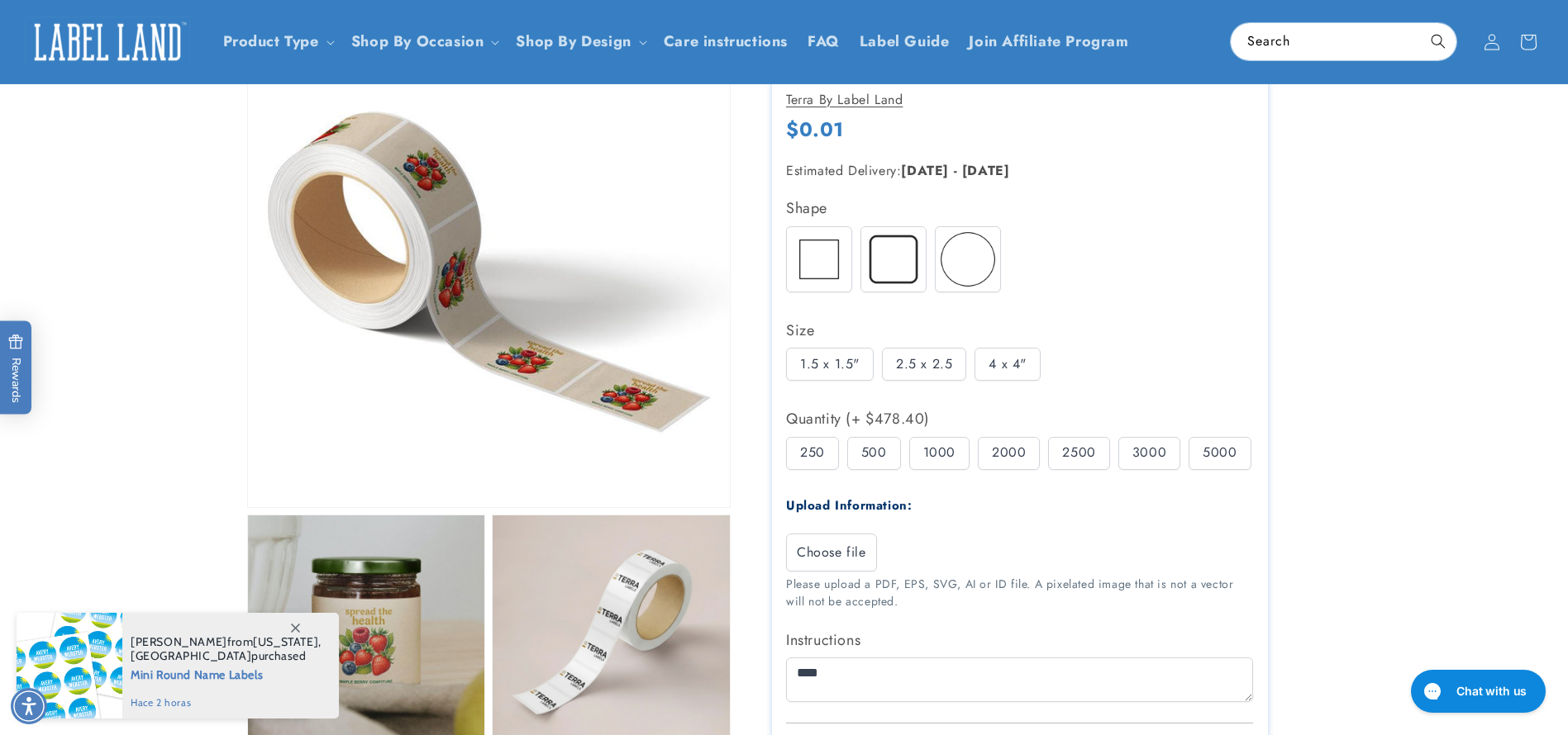
click at [825, 460] on div "250" at bounding box center [812, 454] width 53 height 33
click at [873, 458] on div "500" at bounding box center [874, 454] width 54 height 33
click at [1043, 459] on div "250 500 1000 2000 2500" at bounding box center [1024, 458] width 475 height 42
click at [1095, 444] on div "2500" at bounding box center [1079, 454] width 61 height 33
click at [935, 368] on div "2.5 x 2.5" at bounding box center [923, 364] width 84 height 33
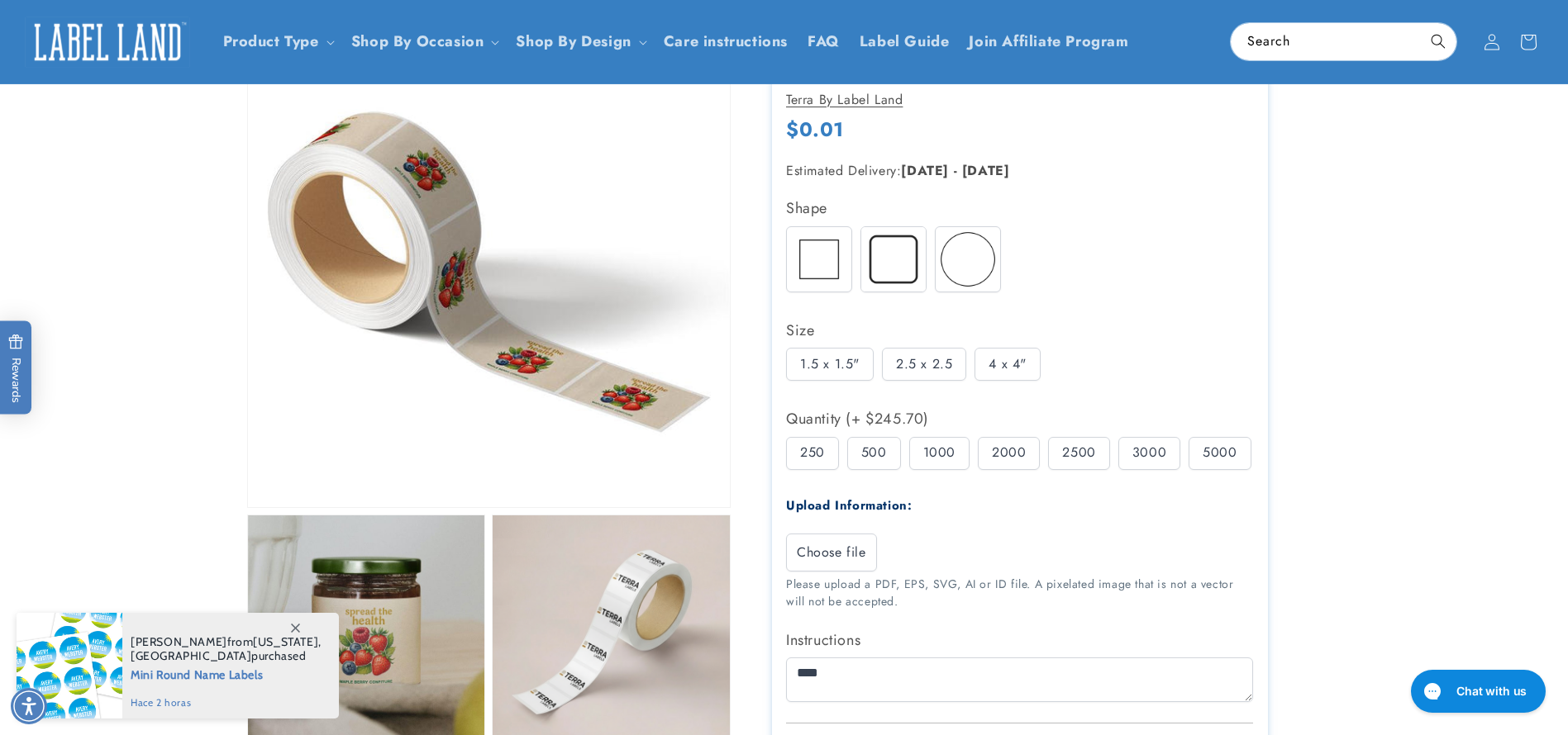
click at [834, 366] on div "1.5 x 1.5"" at bounding box center [830, 364] width 88 height 33
click at [884, 466] on div "500" at bounding box center [874, 454] width 54 height 33
click at [960, 450] on div "1000" at bounding box center [939, 454] width 60 height 33
click at [1036, 448] on div "2000" at bounding box center [1008, 454] width 62 height 33
click at [1228, 450] on div "5000" at bounding box center [1219, 454] width 62 height 33
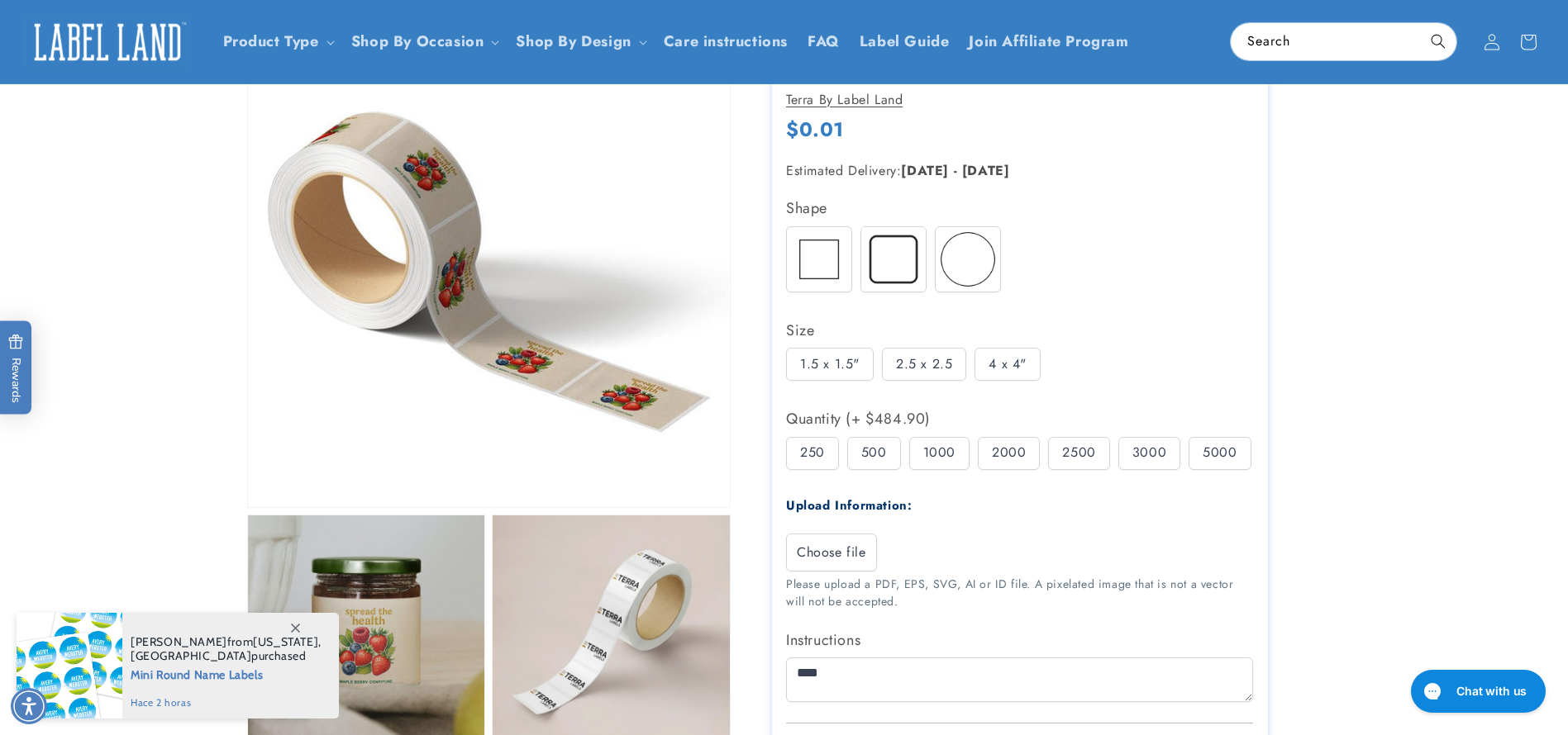
click at [901, 375] on div "2.5 x 2.5" at bounding box center [923, 364] width 84 height 33
click at [1001, 373] on div "4 x 4"" at bounding box center [1006, 364] width 66 height 33
click at [833, 363] on div "1.5 x 1.5"" at bounding box center [830, 364] width 88 height 33
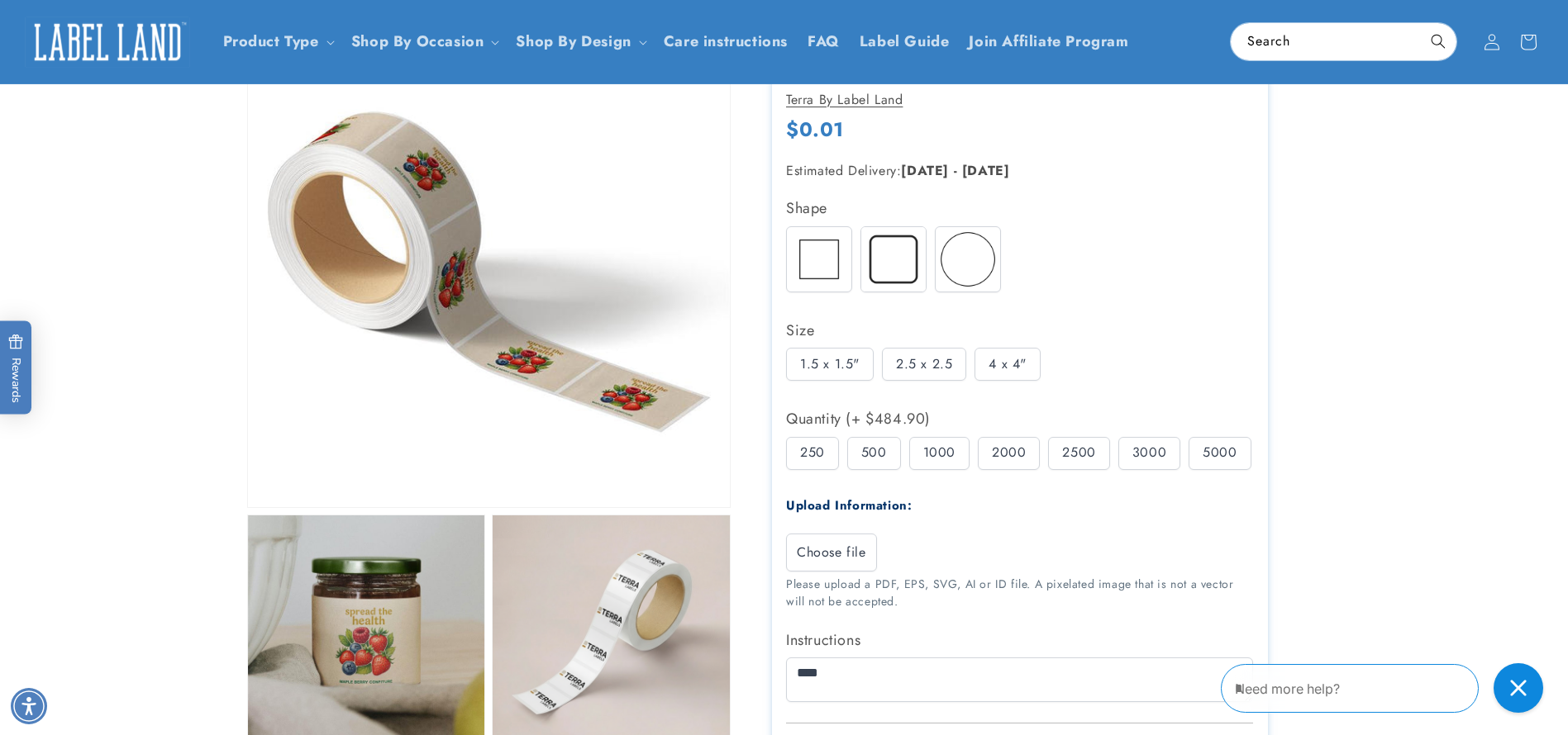
click at [821, 465] on div "250" at bounding box center [812, 454] width 53 height 33
click at [903, 453] on div "250 500 1000 2000 2500" at bounding box center [1024, 458] width 475 height 42
click at [859, 457] on div "500" at bounding box center [874, 454] width 54 height 33
click at [974, 460] on div "250 500 1000 2000 2500" at bounding box center [1024, 458] width 475 height 42
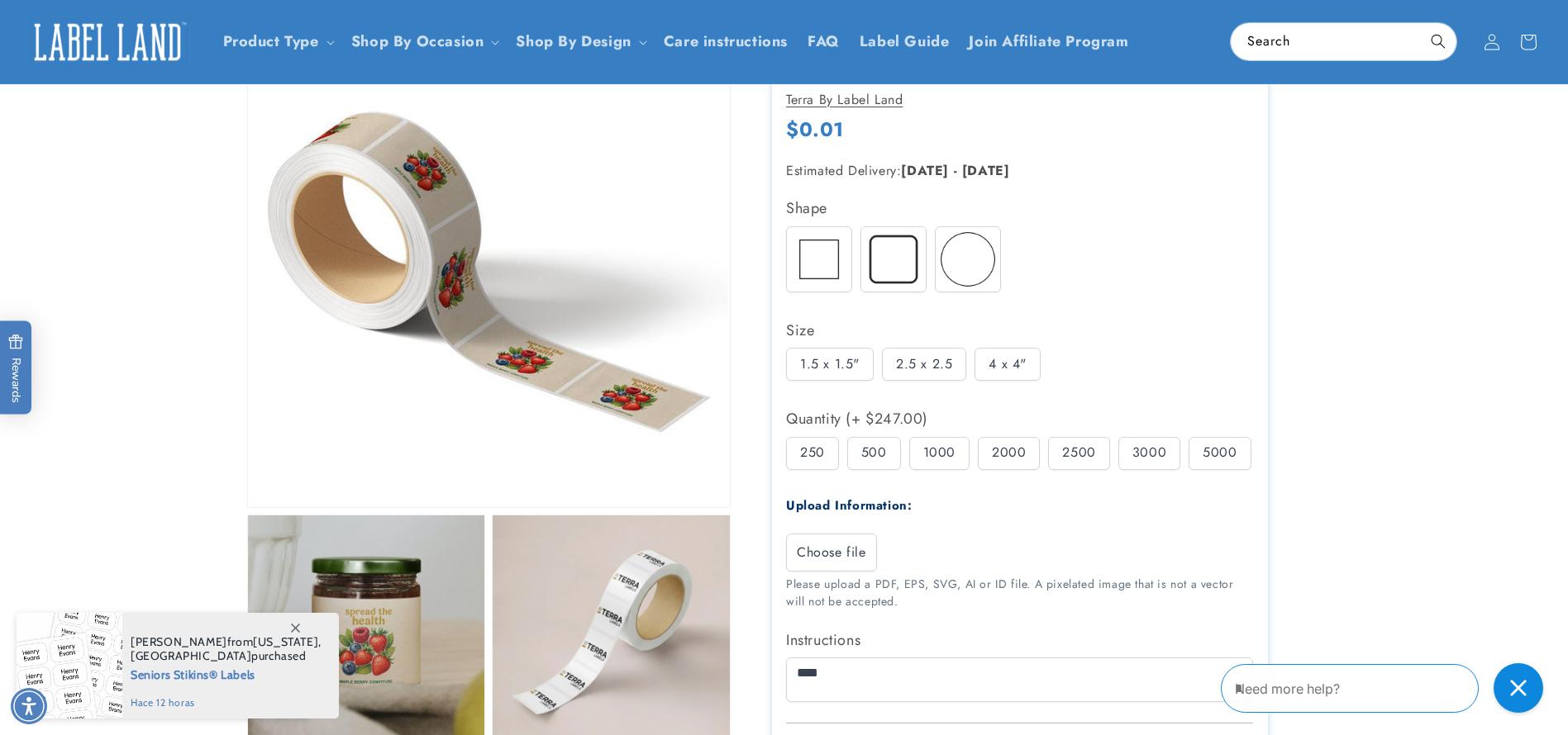
click at [853, 546] on span "Choose file" at bounding box center [831, 552] width 69 height 19
click at [0, 0] on input "Choose file" at bounding box center [0, 0] width 0 height 0
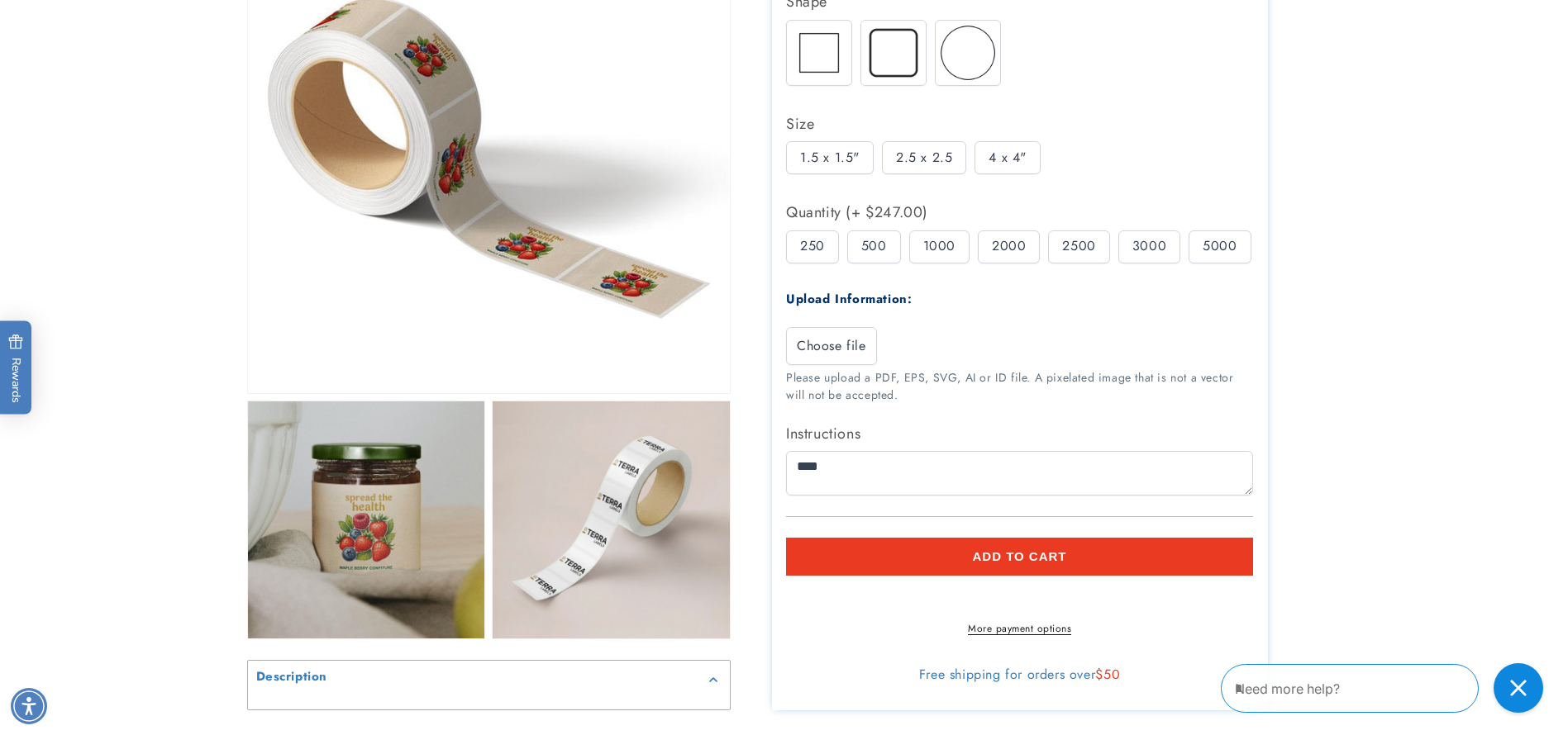
scroll to position [0, 0]
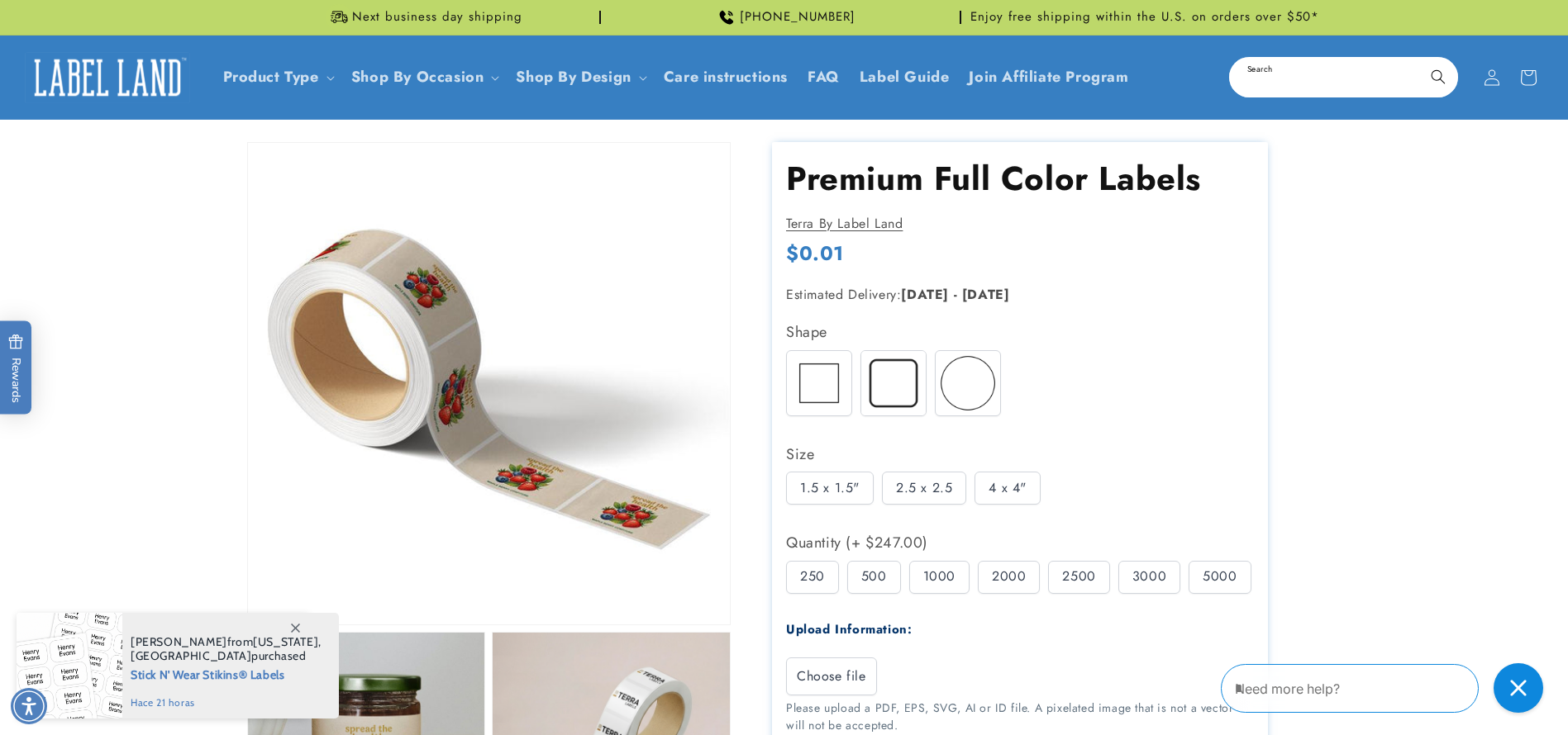
click at [1337, 77] on input "Search" at bounding box center [1343, 77] width 226 height 37
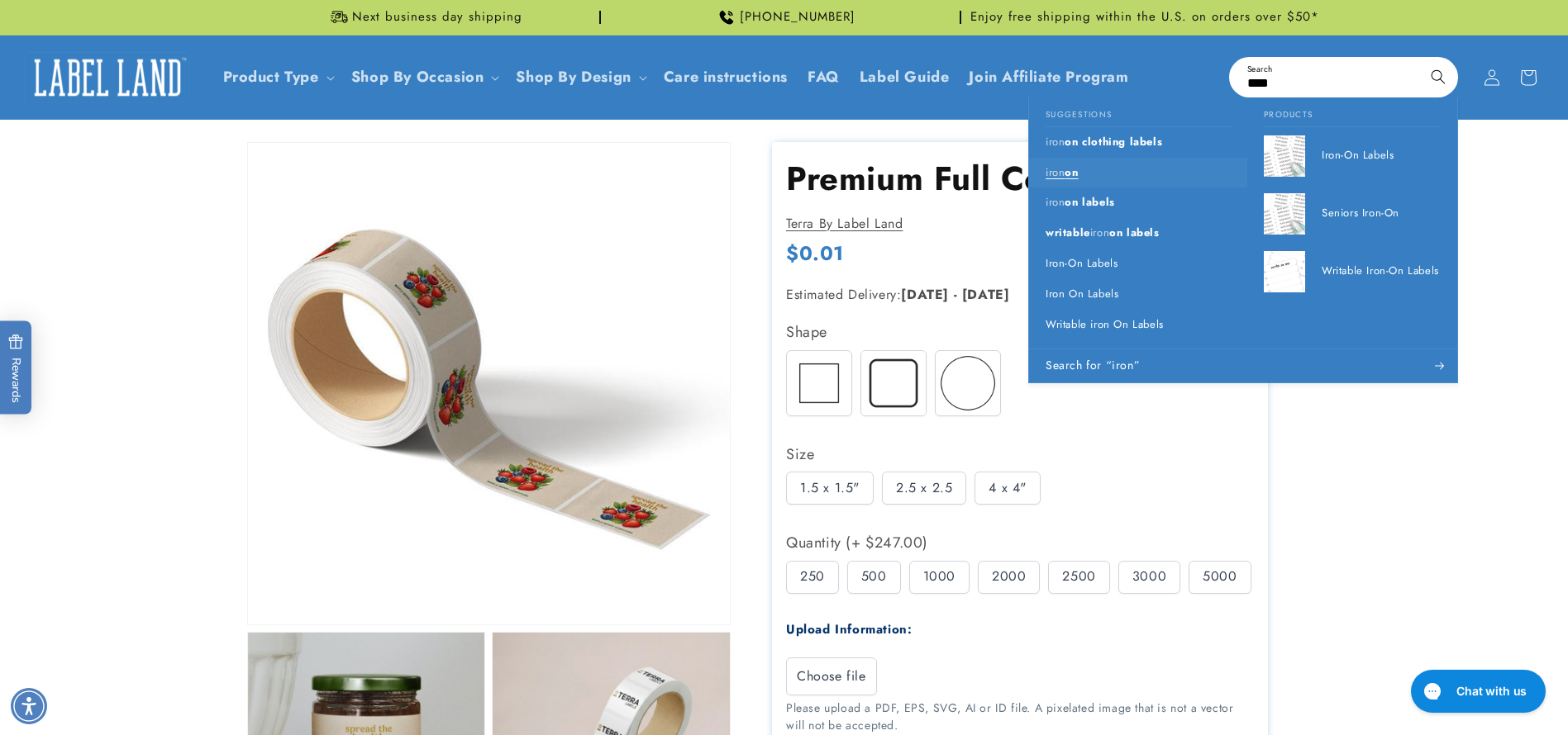
type input "****"
click at [1062, 173] on mark "iron" at bounding box center [1055, 172] width 19 height 16
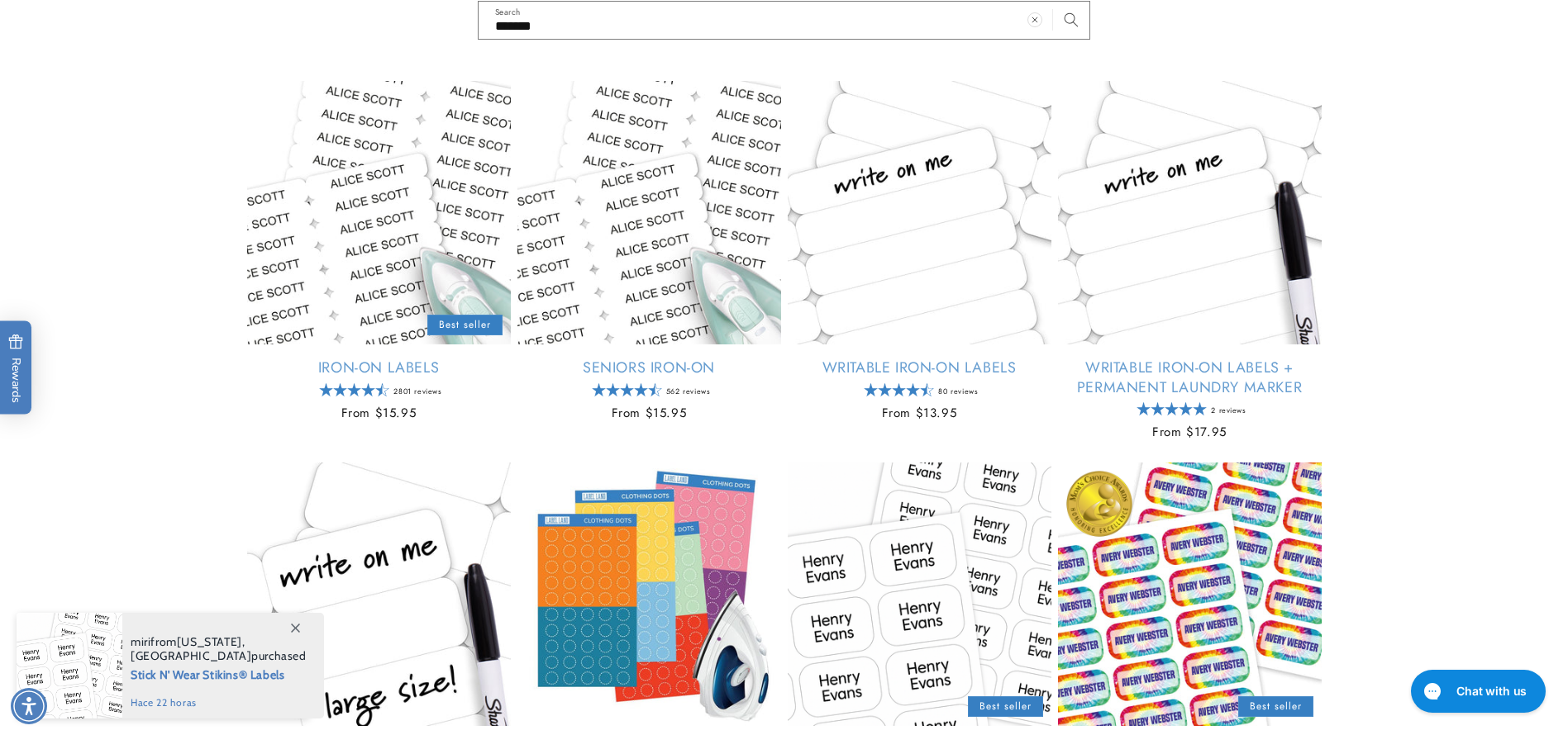
scroll to position [496, 0]
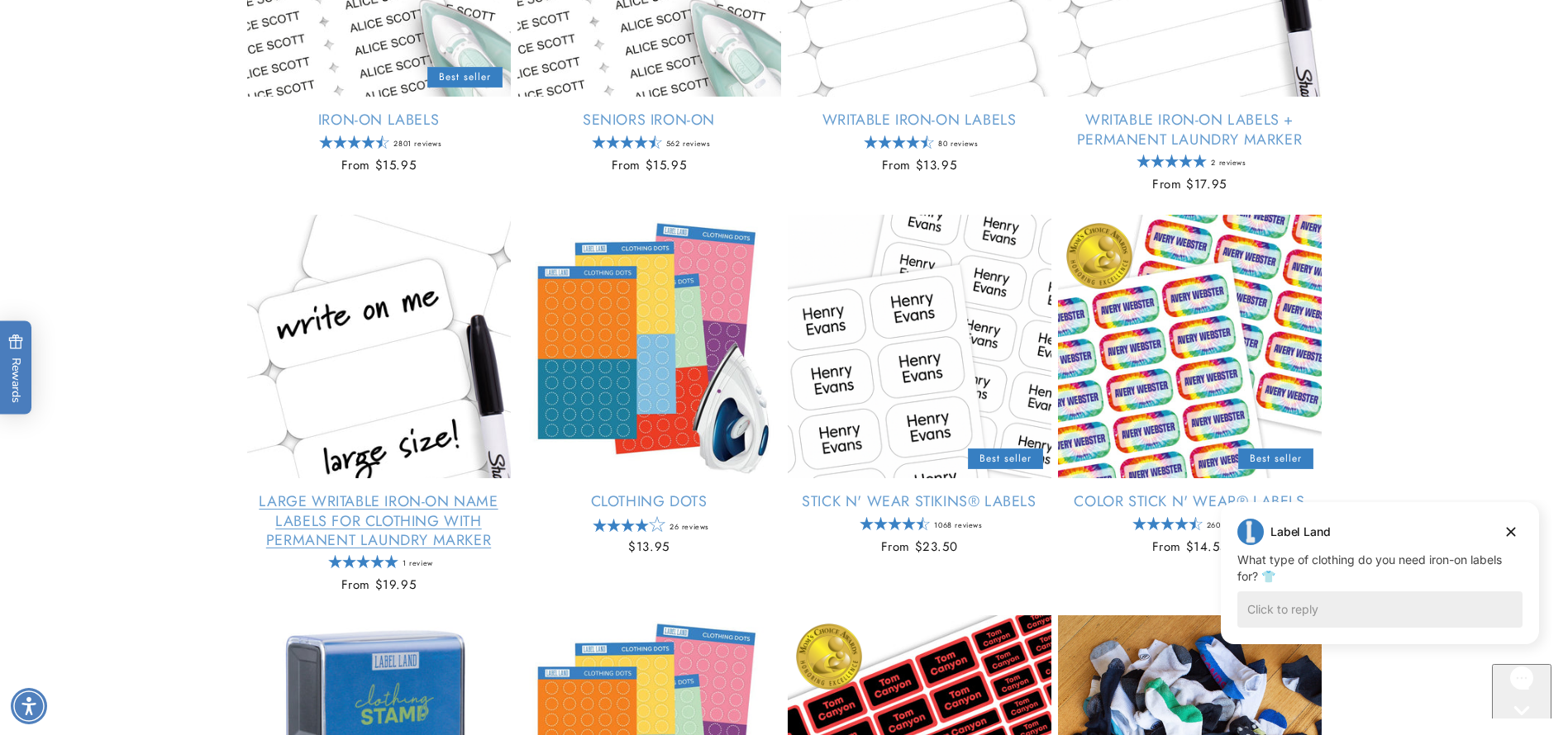
drag, startPoint x: 183, startPoint y: 484, endPoint x: 425, endPoint y: 499, distance: 242.5
click at [377, 531] on link "Large Writable Iron-On Name Labels for Clothing with Permanent Laundry Marker" at bounding box center [378, 521] width 264 height 58
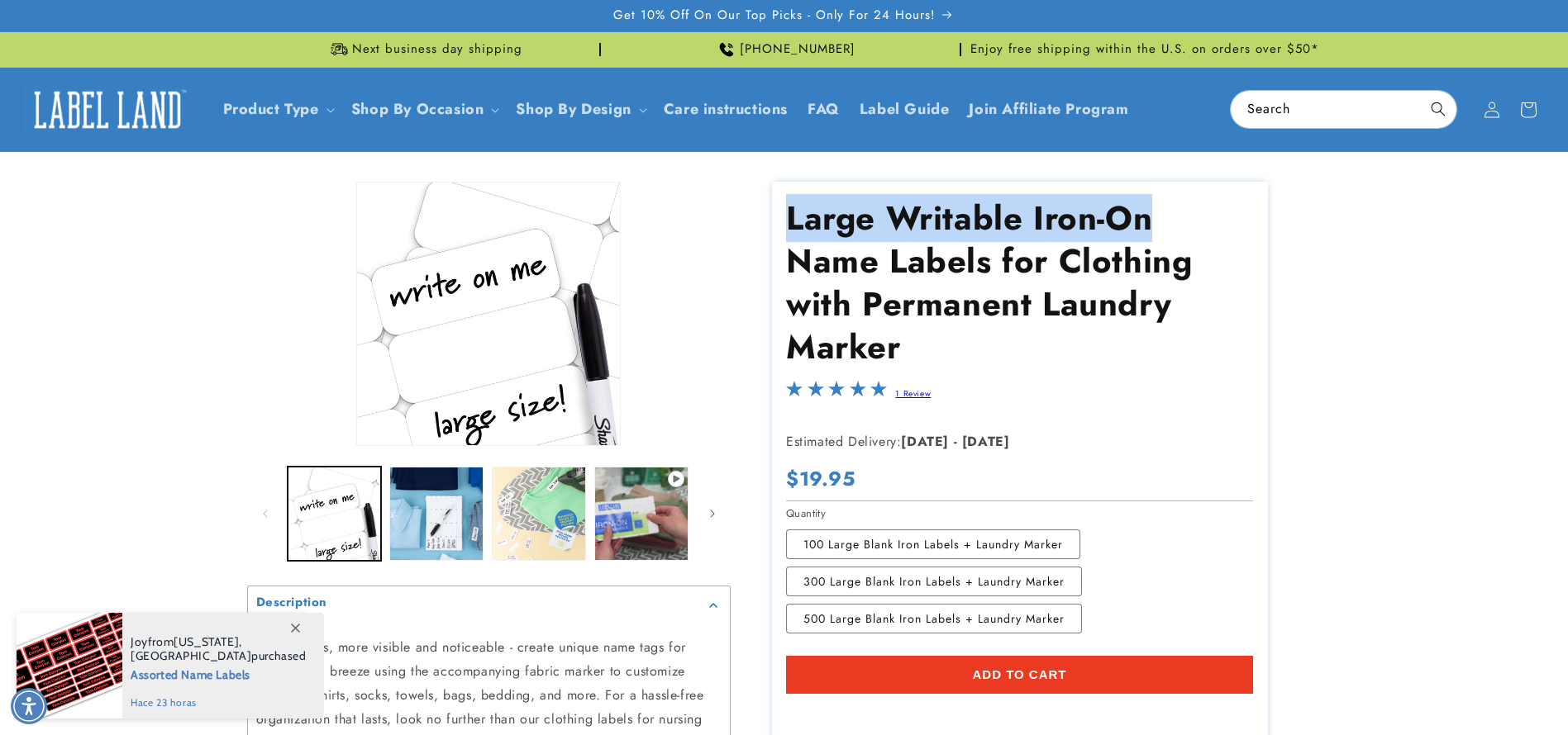
drag, startPoint x: 792, startPoint y: 223, endPoint x: 1184, endPoint y: 224, distance: 392.0
click at [1184, 224] on h1 "Large Writable Iron-On Name Labels for Clothing with Permanent Laundry Marker" at bounding box center [1019, 283] width 467 height 172
